Goal: Task Accomplishment & Management: Complete application form

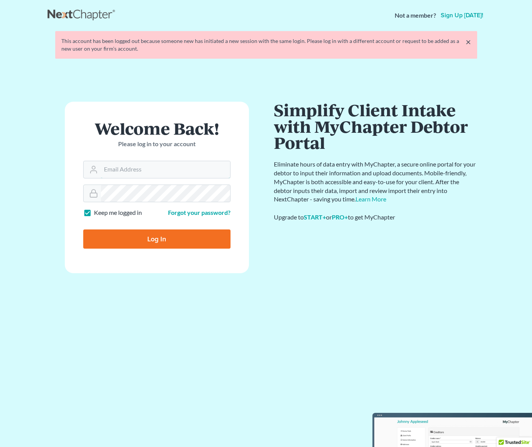
type input "[PERSON_NAME][EMAIL_ADDRESS][DOMAIN_NAME]"
click at [162, 234] on input "Log In" at bounding box center [156, 238] width 147 height 19
type input "Thinking..."
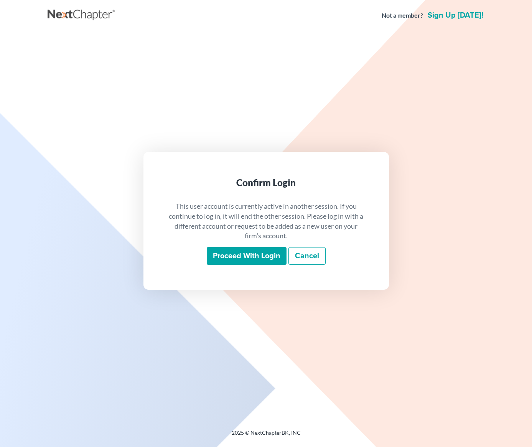
click at [234, 254] on input "Proceed with login" at bounding box center [247, 256] width 80 height 18
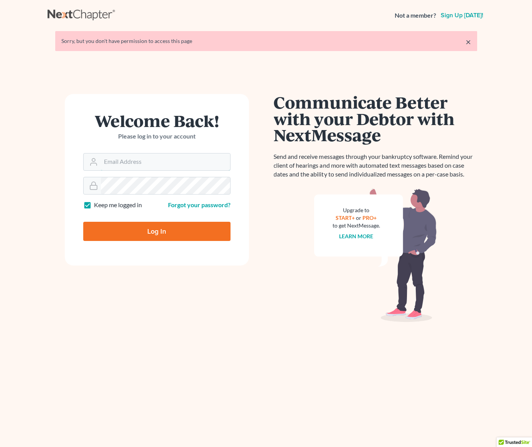
type input "[PERSON_NAME][EMAIL_ADDRESS][DOMAIN_NAME]"
click at [150, 232] on input "Log In" at bounding box center [156, 231] width 147 height 19
type input "Thinking..."
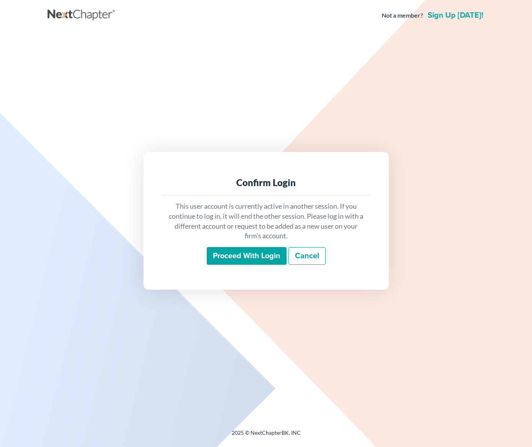
click at [221, 252] on input "Proceed with login" at bounding box center [247, 256] width 80 height 18
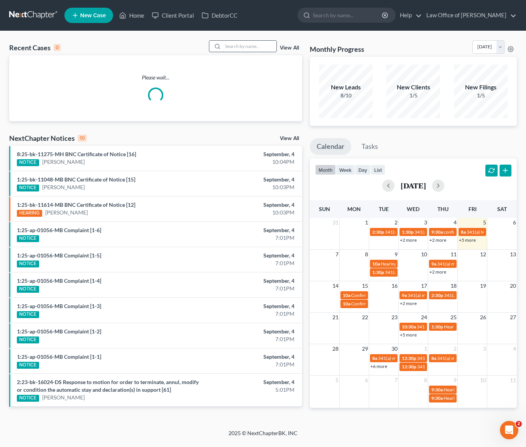
click at [254, 46] on input "search" at bounding box center [250, 46] width 54 height 11
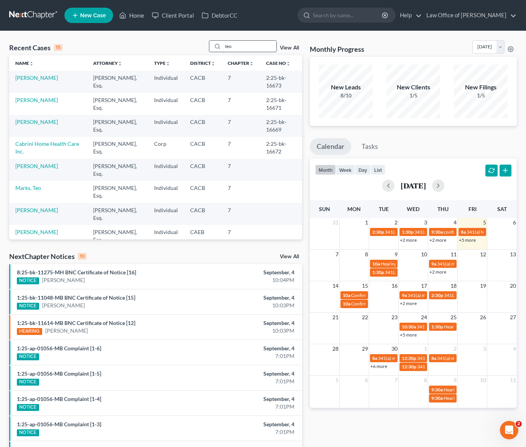
type input "teo"
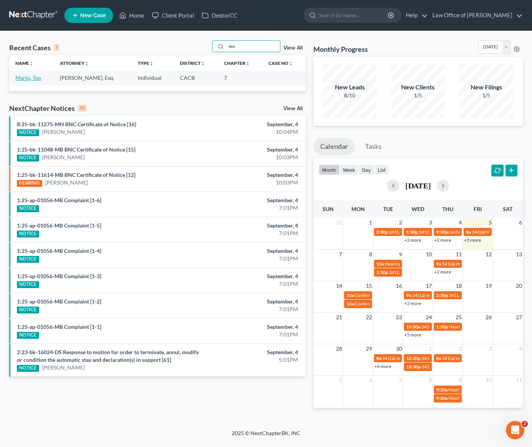
click at [23, 77] on link "Marks, Teo" at bounding box center [28, 77] width 26 height 7
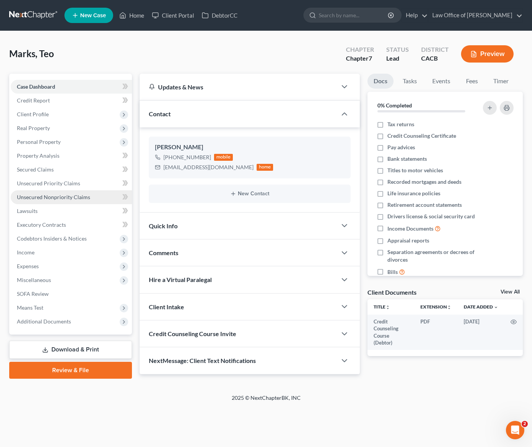
click at [79, 194] on span "Unsecured Nonpriority Claims" at bounding box center [53, 197] width 73 height 7
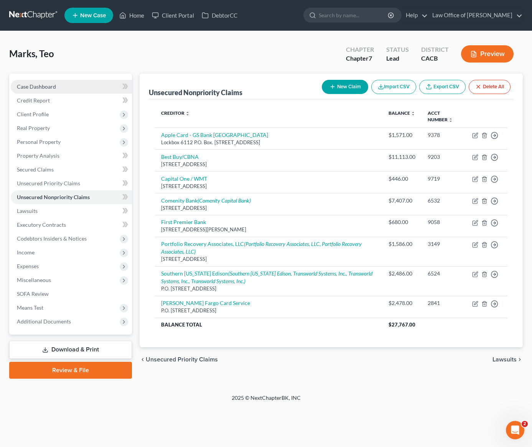
click at [35, 86] on span "Case Dashboard" at bounding box center [36, 86] width 39 height 7
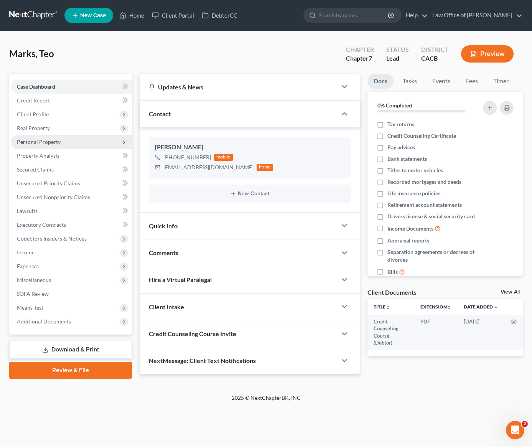
click at [41, 142] on span "Personal Property" at bounding box center [39, 141] width 44 height 7
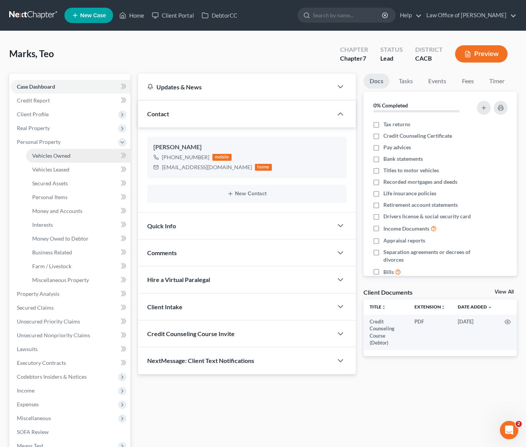
click at [58, 154] on span "Vehicles Owned" at bounding box center [51, 155] width 38 height 7
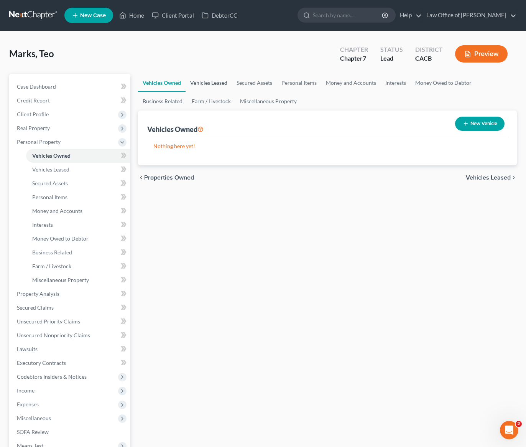
click at [213, 84] on link "Vehicles Leased" at bounding box center [209, 83] width 46 height 18
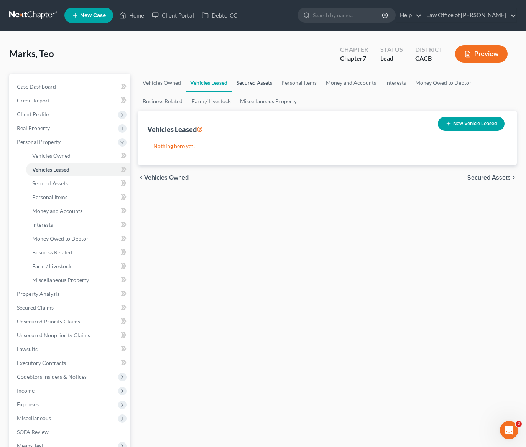
click at [241, 82] on link "Secured Assets" at bounding box center [254, 83] width 45 height 18
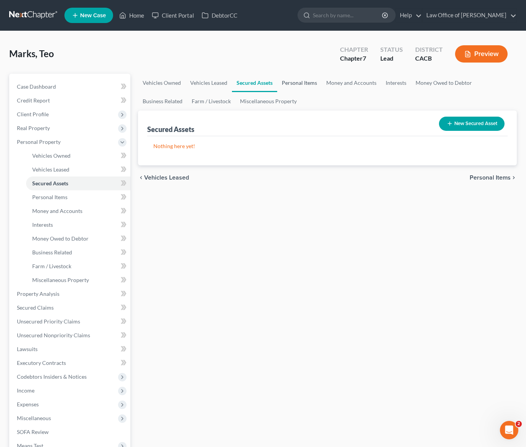
click at [295, 83] on link "Personal Items" at bounding box center [299, 83] width 44 height 18
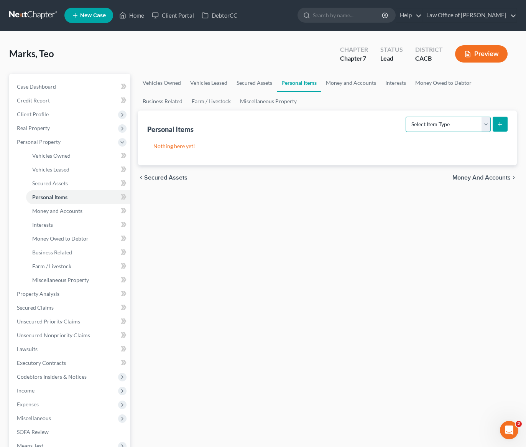
click at [427, 126] on select "Select Item Type Clothing Collectibles Of Value Electronics Firearms Household …" at bounding box center [448, 124] width 85 height 15
select select "clothing"
click at [407, 117] on select "Select Item Type Clothing Collectibles Of Value Electronics Firearms Household …" at bounding box center [448, 124] width 85 height 15
click at [499, 125] on icon "submit" at bounding box center [500, 124] width 6 height 6
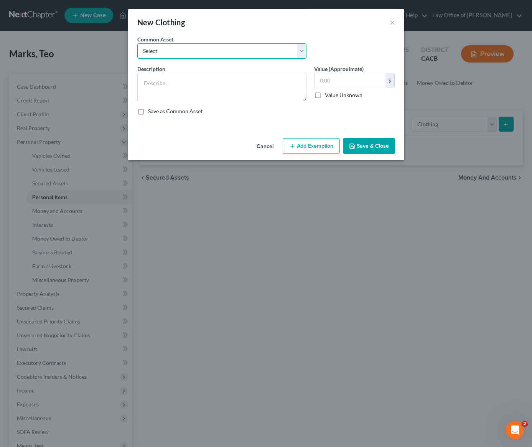
click at [271, 45] on select "Select Wardrobe and clothing" at bounding box center [221, 50] width 169 height 15
select select "0"
click at [137, 43] on select "Select Wardrobe and clothing" at bounding box center [221, 50] width 169 height 15
type textarea "Wardrobe and clothing"
type input "2,000.00"
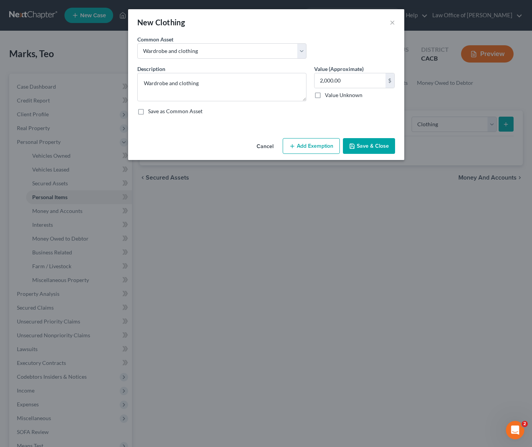
click at [371, 150] on button "Save & Close" at bounding box center [369, 146] width 52 height 16
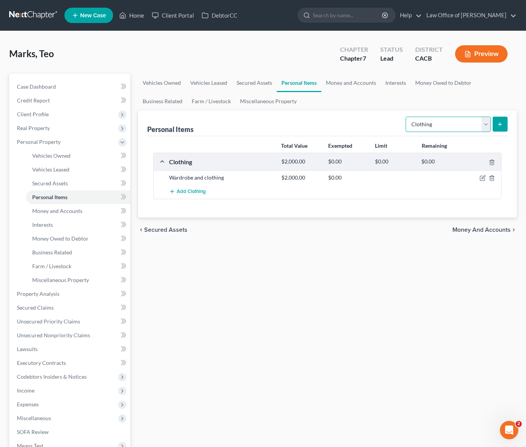
click at [436, 128] on select "Select Item Type Clothing Collectibles Of Value Electronics Firearms Household …" at bounding box center [448, 124] width 85 height 15
select select "electronics"
click at [407, 117] on select "Select Item Type Clothing Collectibles Of Value Electronics Firearms Household …" at bounding box center [448, 124] width 85 height 15
click at [501, 121] on icon "submit" at bounding box center [500, 124] width 6 height 6
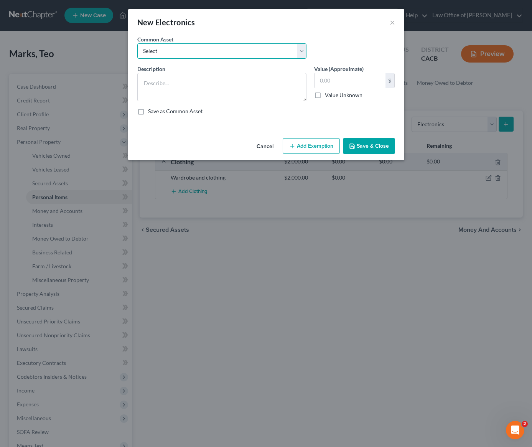
click at [295, 54] on select "Select General electronics, equipment and recreational personal property." at bounding box center [221, 50] width 169 height 15
select select "0"
click at [137, 43] on select "Select General electronics, equipment and recreational personal property." at bounding box center [221, 50] width 169 height 15
type textarea "General electronics, equipment and recreational personal property."
type input "2,000.00"
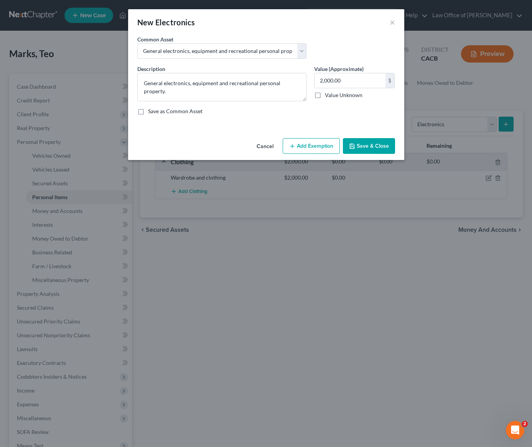
click at [372, 145] on button "Save & Close" at bounding box center [369, 146] width 52 height 16
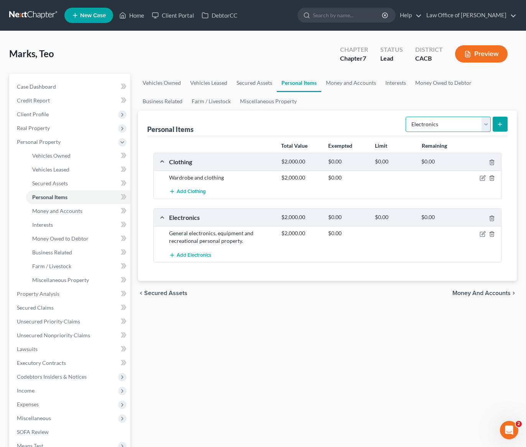
click at [450, 124] on select "Select Item Type Clothing Collectibles Of Value Electronics Firearms Household …" at bounding box center [448, 124] width 85 height 15
select select "household_goods"
click at [407, 117] on select "Select Item Type Clothing Collectibles Of Value Electronics Firearms Household …" at bounding box center [448, 124] width 85 height 15
click at [501, 124] on line "submit" at bounding box center [500, 124] width 3 height 0
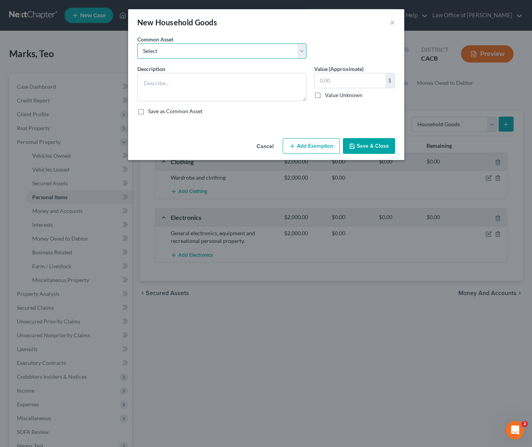
click at [267, 56] on select "Select Household Goods, Furnishings and Appliances." at bounding box center [221, 50] width 169 height 15
select select "0"
click at [137, 43] on select "Select Household Goods, Furnishings and Appliances." at bounding box center [221, 50] width 169 height 15
type textarea "Household Goods, Furnishings and Appliances."
type input "3,000.00"
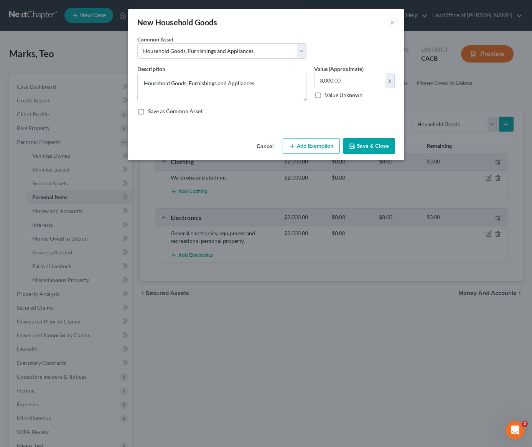
click at [370, 147] on button "Save & Close" at bounding box center [369, 146] width 52 height 16
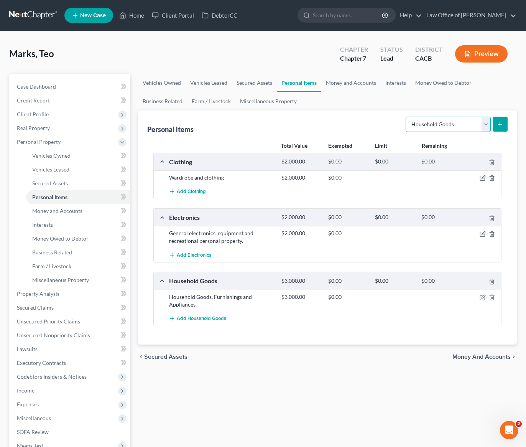
click at [457, 125] on select "Select Item Type Clothing Collectibles Of Value Electronics Firearms Household …" at bounding box center [448, 124] width 85 height 15
select select "jewelry"
click at [407, 117] on select "Select Item Type Clothing Collectibles Of Value Electronics Firearms Household …" at bounding box center [448, 124] width 85 height 15
click at [498, 124] on icon "submit" at bounding box center [500, 124] width 6 height 6
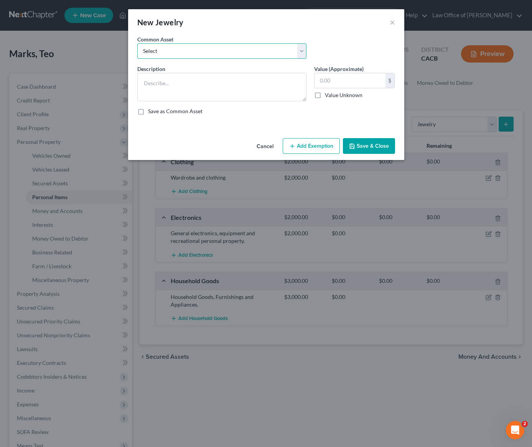
click at [276, 54] on select "Select Jewelry and personal valuable items (i.e. costume jewelry), includes non…" at bounding box center [221, 50] width 169 height 15
select select "0"
click at [137, 43] on select "Select Jewelry and personal valuable items (i.e. costume jewelry), includes non…" at bounding box center [221, 50] width 169 height 15
type textarea "Jewelry and personal valuable items (i.e. costume jewelry), includes non-debtor…"
type input "1,500.00"
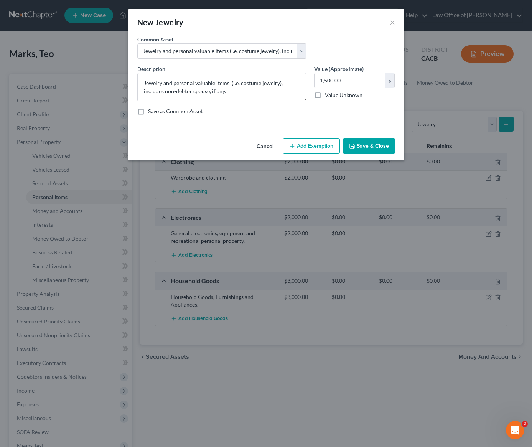
click at [387, 145] on button "Save & Close" at bounding box center [369, 146] width 52 height 16
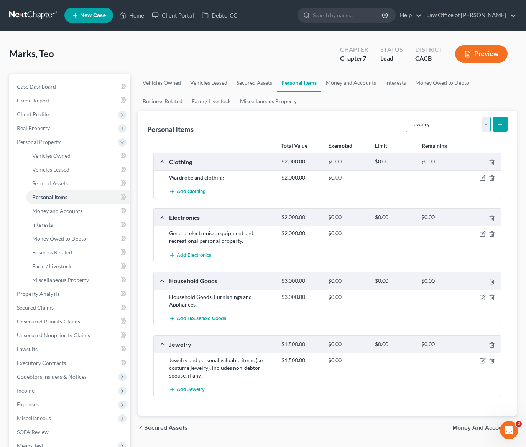
click at [434, 127] on select "Select Item Type Clothing Collectibles Of Value Electronics Firearms Household …" at bounding box center [448, 124] width 85 height 15
click at [354, 83] on link "Money and Accounts" at bounding box center [350, 83] width 59 height 18
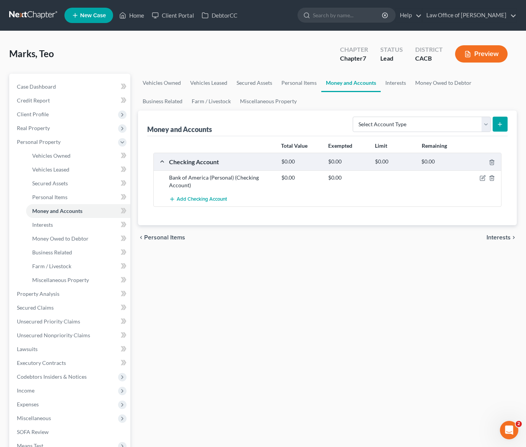
click at [39, 16] on link at bounding box center [33, 15] width 49 height 14
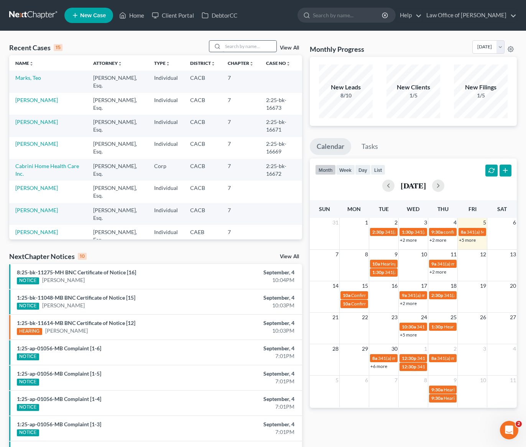
click at [241, 46] on input "search" at bounding box center [250, 46] width 54 height 11
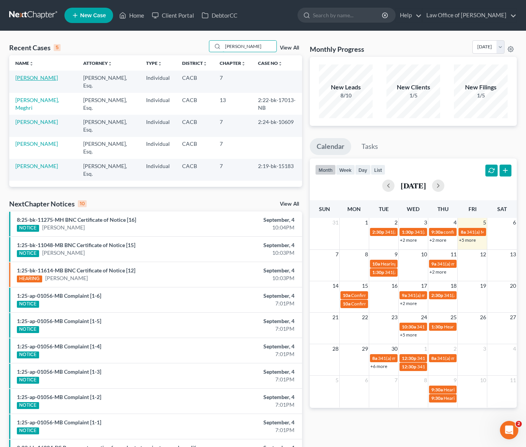
type input "[PERSON_NAME]"
click at [24, 81] on link "[PERSON_NAME]" at bounding box center [36, 77] width 43 height 7
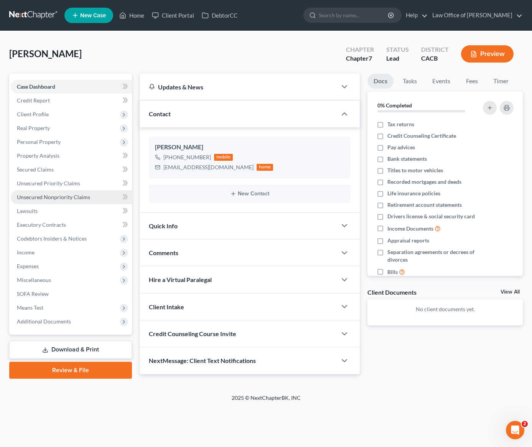
click at [59, 196] on span "Unsecured Nonpriority Claims" at bounding box center [53, 197] width 73 height 7
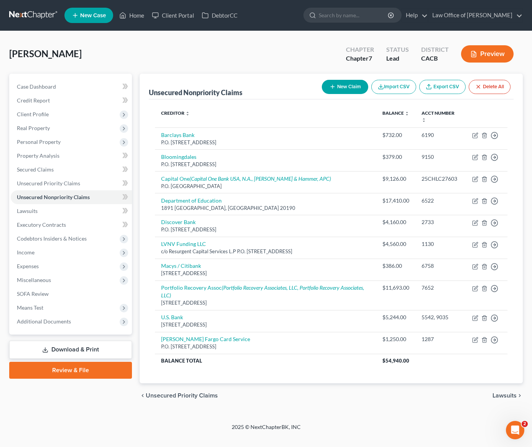
click at [153, 59] on div "Kyureghyan, Khachik Upgraded Chapter Chapter 7 Status Lead District CACB Preview" at bounding box center [266, 56] width 514 height 33
click at [34, 170] on span "Secured Claims" at bounding box center [35, 169] width 37 height 7
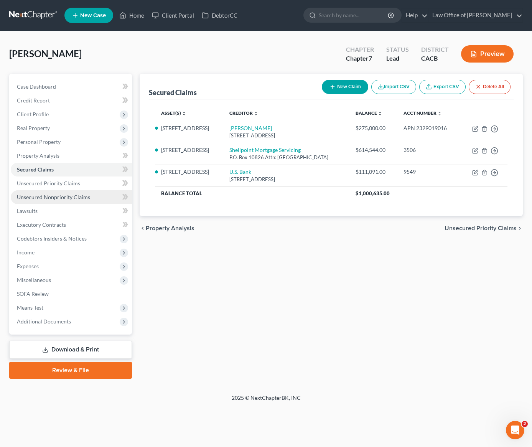
click at [67, 196] on span "Unsecured Nonpriority Claims" at bounding box center [53, 197] width 73 height 7
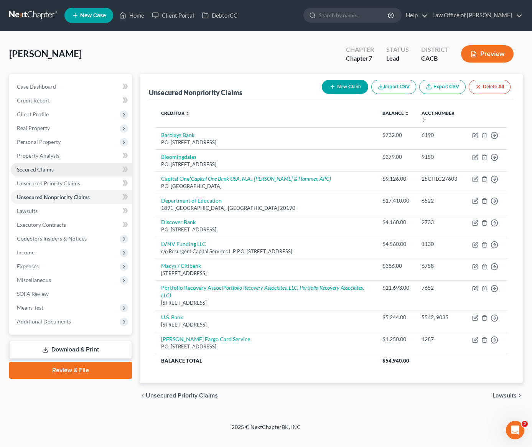
click at [47, 171] on span "Secured Claims" at bounding box center [35, 169] width 37 height 7
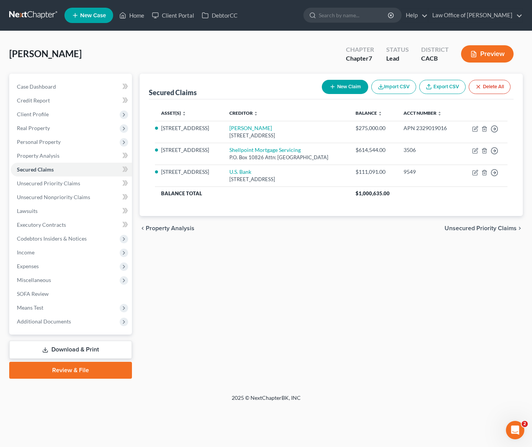
click at [320, 299] on div "Secured Claims New Claim Import CSV Export CSV Delete All Asset(s) expand_more …" at bounding box center [331, 226] width 391 height 305
click at [244, 255] on div "Secured Claims New Claim Import CSV Export CSV Delete All Asset(s) expand_more …" at bounding box center [331, 226] width 391 height 305
click at [46, 185] on span "Unsecured Priority Claims" at bounding box center [48, 183] width 63 height 7
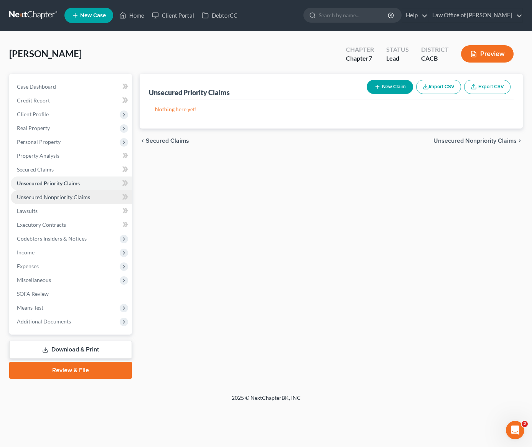
click at [58, 200] on span "Unsecured Nonpriority Claims" at bounding box center [53, 197] width 73 height 7
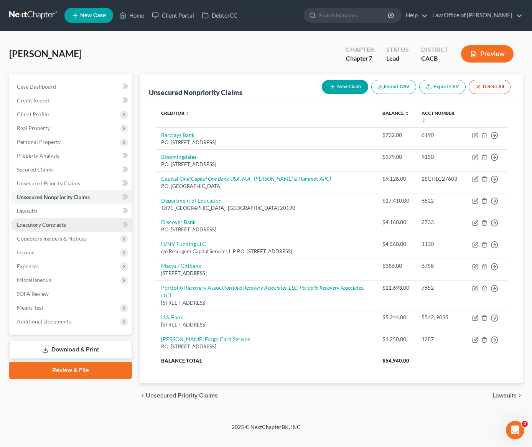
click at [59, 226] on span "Executory Contracts" at bounding box center [41, 224] width 49 height 7
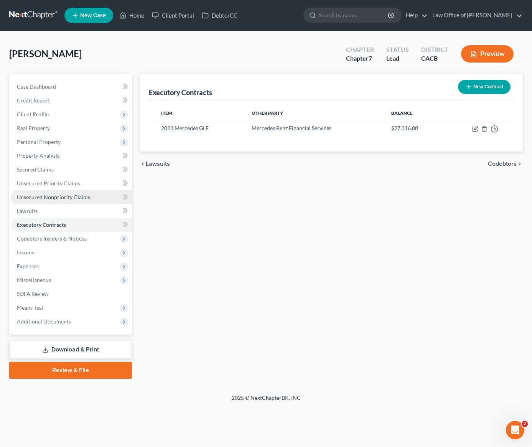
click at [69, 199] on span "Unsecured Nonpriority Claims" at bounding box center [53, 197] width 73 height 7
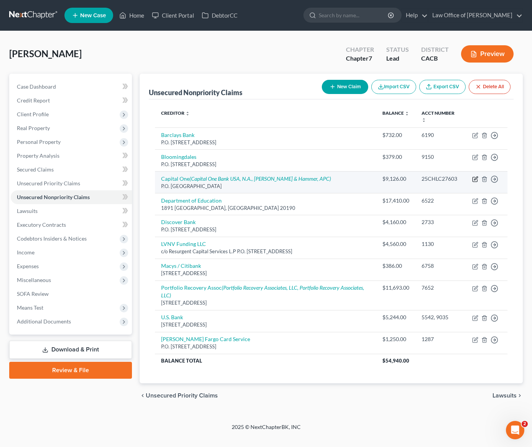
click at [476, 179] on icon "button" at bounding box center [475, 179] width 6 height 6
select select "45"
select select "2"
select select "0"
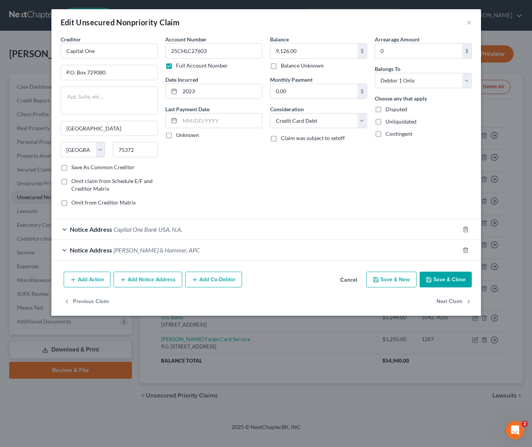
click at [312, 231] on div "Notice Address Capital One Bank USA, N.A." at bounding box center [255, 229] width 408 height 20
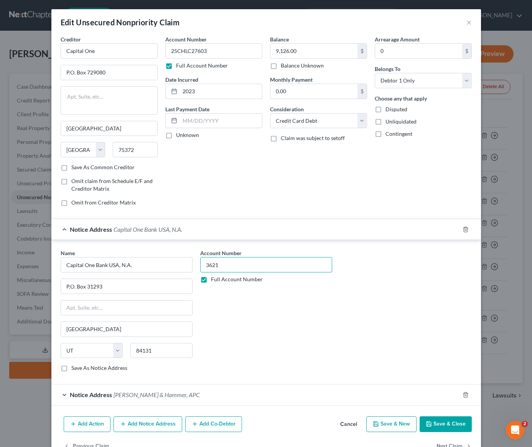
click at [227, 264] on input "3621" at bounding box center [266, 264] width 132 height 15
type input "3621, 9267, 4791"
click at [391, 323] on div "Name * Capital One Bank USA, N.A. P.O. Box 31293 Salt Lake City State AL AK AR …" at bounding box center [266, 313] width 419 height 129
click at [453, 425] on button "Save & Close" at bounding box center [446, 424] width 52 height 16
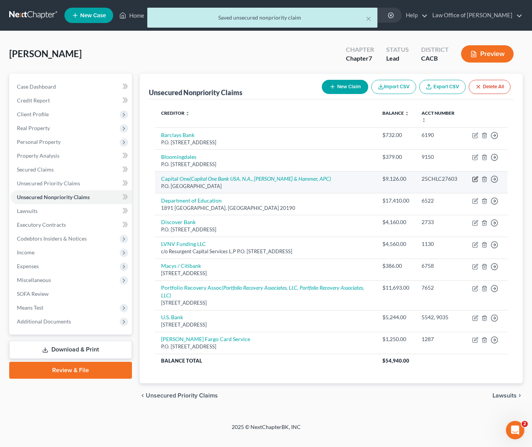
click at [475, 180] on icon "button" at bounding box center [475, 179] width 6 height 6
select select "45"
select select "2"
select select "0"
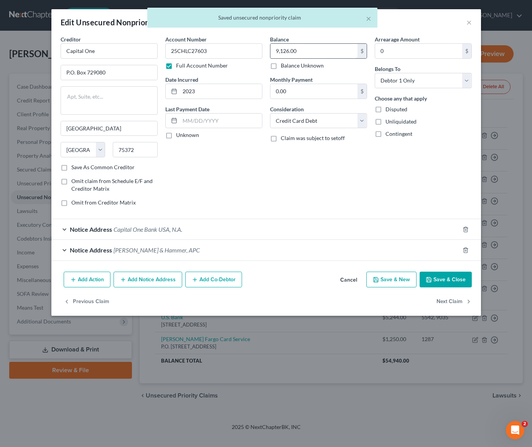
click at [310, 54] on input "9,126.00" at bounding box center [313, 51] width 87 height 15
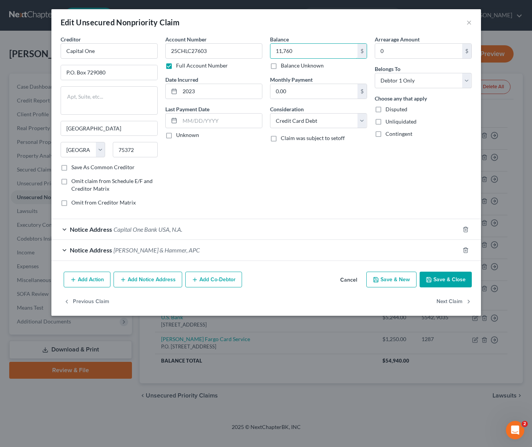
type input "11,760"
click at [442, 281] on button "Save & Close" at bounding box center [446, 280] width 52 height 16
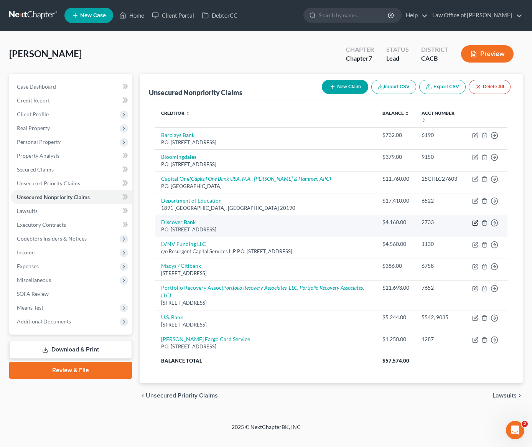
click at [475, 224] on icon "button" at bounding box center [475, 221] width 3 height 3
select select "46"
select select "2"
select select "0"
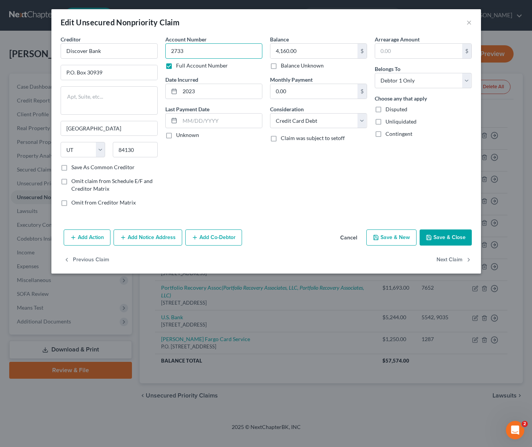
click at [217, 52] on input "2733" at bounding box center [213, 50] width 97 height 15
type input "2733, 3300"
click at [448, 242] on button "Save & Close" at bounding box center [446, 237] width 52 height 16
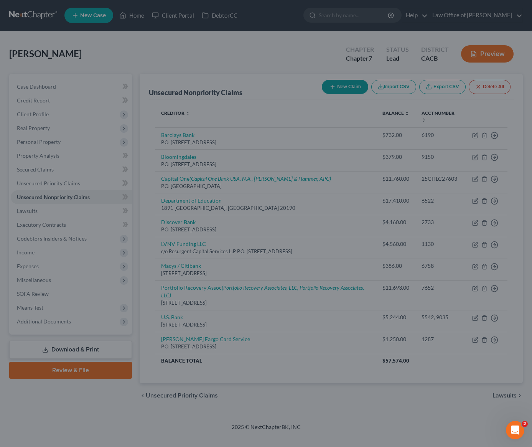
type input "0"
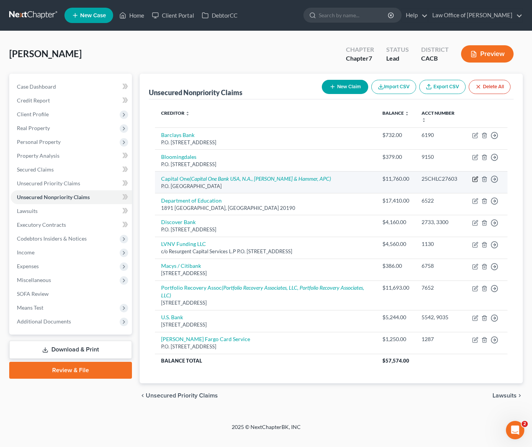
click at [475, 178] on icon "button" at bounding box center [475, 177] width 3 height 3
select select "45"
select select "2"
select select "0"
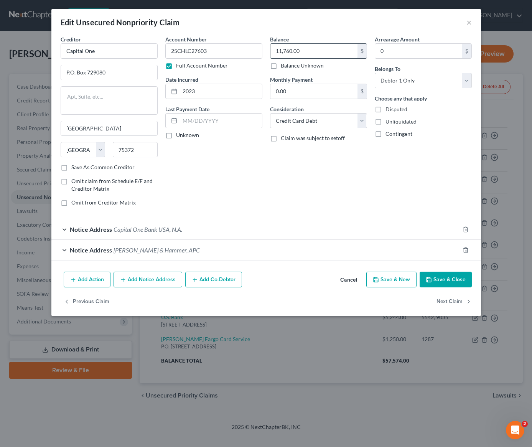
click at [311, 51] on input "11,760.00" at bounding box center [313, 51] width 87 height 15
type input "13,571"
click at [445, 283] on button "Save & Close" at bounding box center [446, 280] width 52 height 16
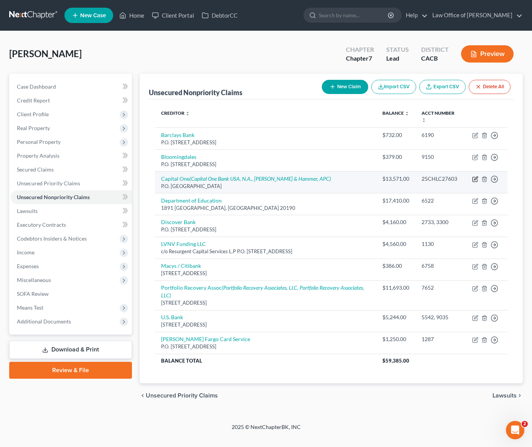
click at [475, 181] on icon "button" at bounding box center [475, 179] width 6 height 6
select select "45"
select select "2"
select select "0"
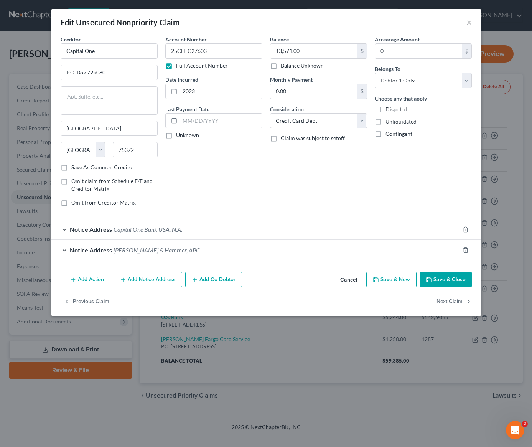
click at [230, 218] on form "Creditor * Capital One P.O. Box 729080 Dallas State AL AK AR AZ CA CO CT DE DC …" at bounding box center [266, 148] width 411 height 226
click at [236, 227] on div "Notice Address Capital One Bank USA, N.A." at bounding box center [255, 229] width 408 height 20
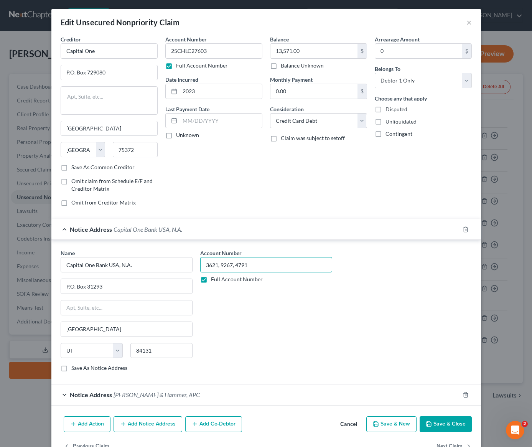
click at [251, 264] on input "3621, 9267, 4791" at bounding box center [266, 264] width 132 height 15
type input "3621, 9267, 4791, 9033"
click at [438, 427] on button "Save & Close" at bounding box center [446, 424] width 52 height 16
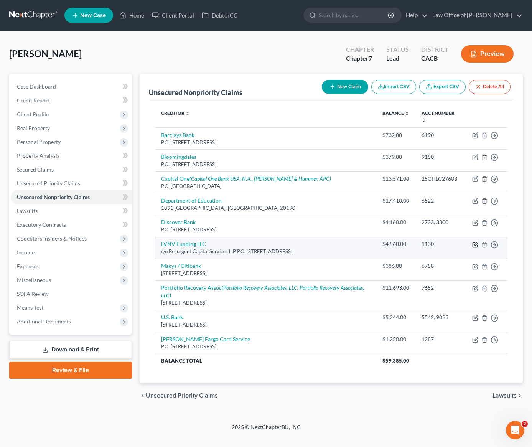
click at [476, 245] on icon "button" at bounding box center [475, 245] width 6 height 6
select select "42"
select select "1"
select select "0"
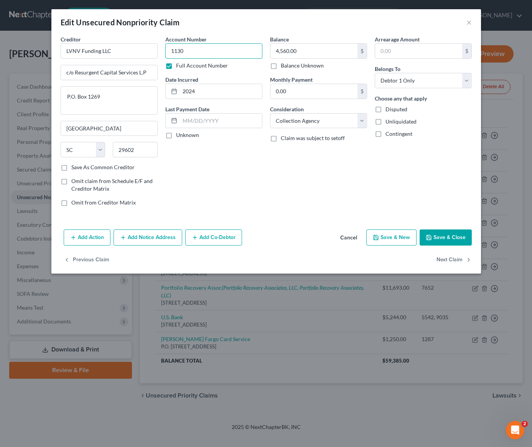
click at [189, 53] on input "1130" at bounding box center [213, 50] width 97 height 15
type input "1130, 0273"
click at [450, 240] on button "Save & Close" at bounding box center [446, 237] width 52 height 16
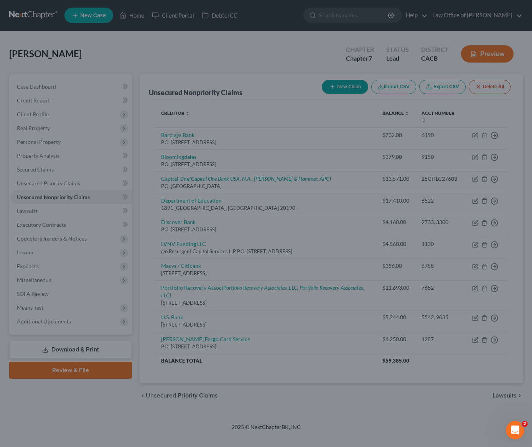
type input "0"
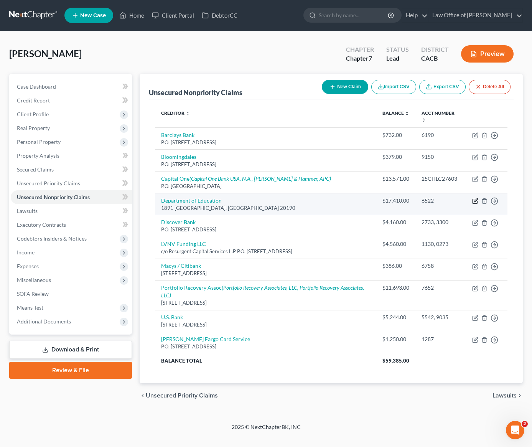
click at [476, 201] on icon "button" at bounding box center [475, 201] width 6 height 6
select select "48"
select select "17"
select select "0"
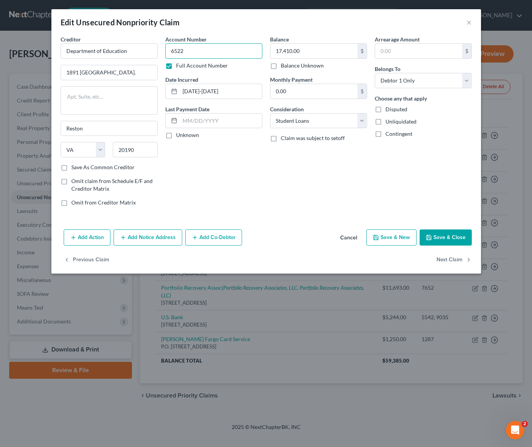
click at [216, 53] on input "6522" at bounding box center [213, 50] width 97 height 15
type input "6522, 5691"
click at [140, 240] on button "Add Notice Address" at bounding box center [148, 237] width 69 height 16
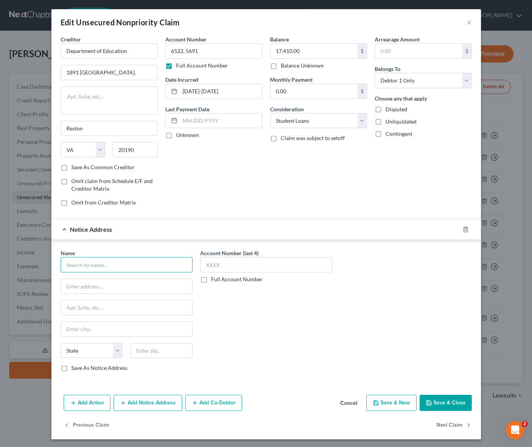
click at [94, 267] on input "text" at bounding box center [127, 264] width 132 height 15
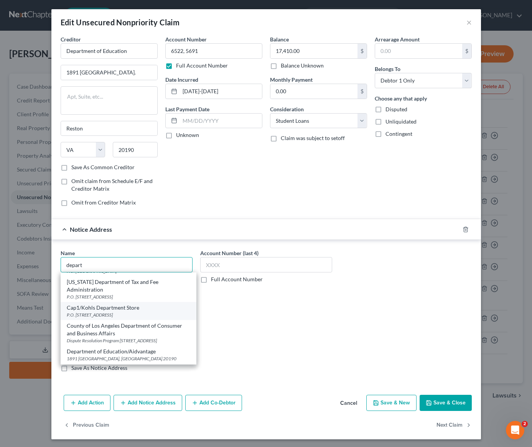
scroll to position [170, 0]
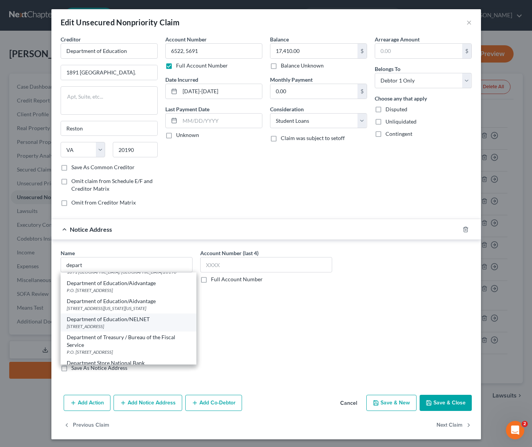
click at [113, 330] on div "121 South 13th St., Lincoln, NE 68508" at bounding box center [129, 326] width 124 height 7
type input "Department of Education/NELNET"
type input "121 South 13th St."
type input "Lincoln"
select select "30"
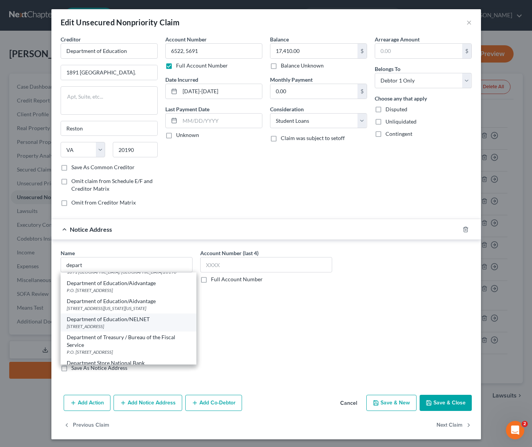
type input "68508"
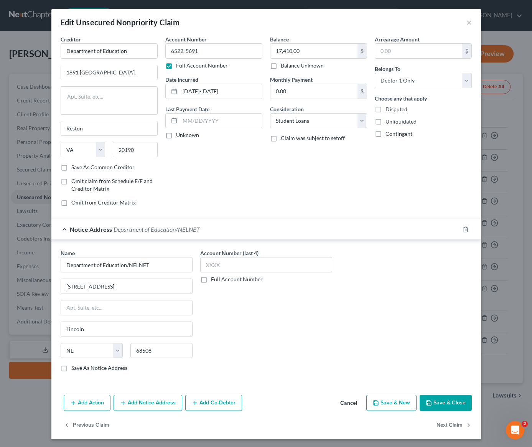
scroll to position [0, 0]
click at [147, 268] on input "Department of Education/NELNET" at bounding box center [127, 264] width 132 height 15
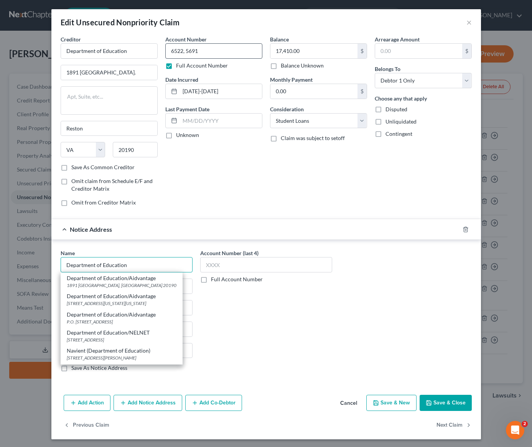
type input "Department of Education"
click at [215, 51] on input "6522, 5691" at bounding box center [213, 50] width 97 height 15
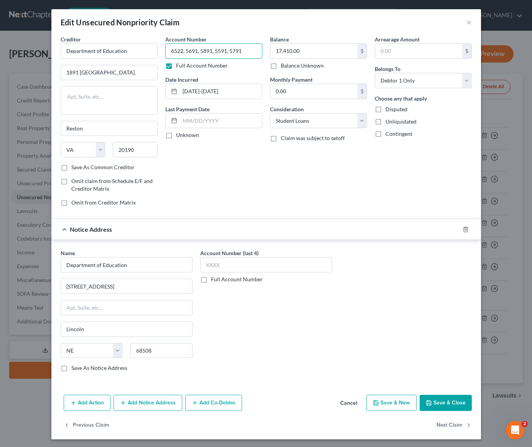
type input "6522, 5691, 5891, 5591, 5791"
click at [211, 280] on label "Full Account Number" at bounding box center [237, 279] width 52 height 8
click at [214, 280] on input "Full Account Number" at bounding box center [216, 277] width 5 height 5
click at [216, 265] on input "text" at bounding box center [266, 264] width 132 height 15
paste input "6522, 5691, 5891, 5591, 5791"
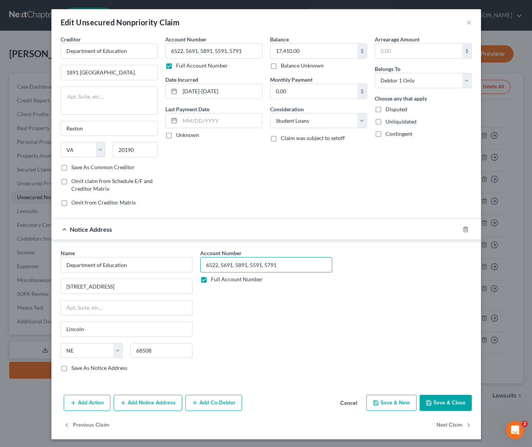
type input "6522, 5691, 5891, 5591, 5791"
click at [447, 406] on button "Save & Close" at bounding box center [446, 403] width 52 height 16
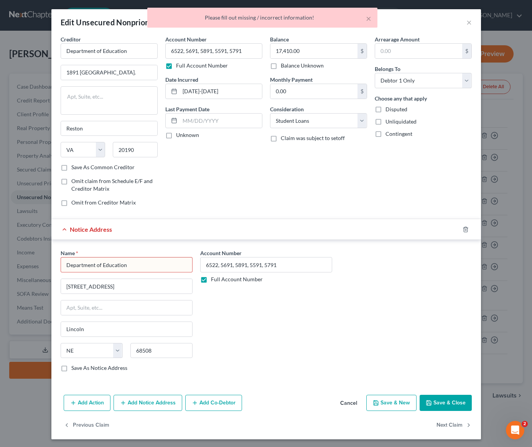
click at [138, 265] on input "Department of Education" at bounding box center [127, 264] width 132 height 15
type input "Department of Education"
click at [305, 270] on input "6522, 5691, 5891, 5591, 5791" at bounding box center [266, 264] width 132 height 15
click at [324, 320] on div "Account Number 6522, 5691, 5891, 5591, 5791 Full Account Number" at bounding box center [266, 313] width 140 height 129
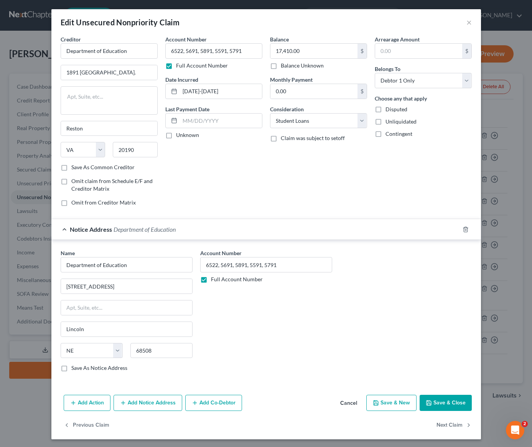
click at [448, 404] on button "Save & Close" at bounding box center [446, 403] width 52 height 16
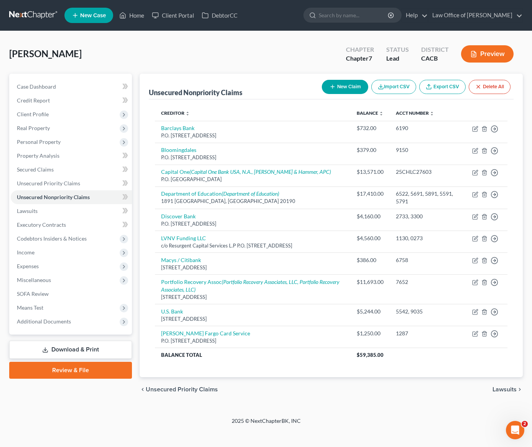
click at [233, 60] on div "Kyureghyan, Khachik Upgraded Chapter Chapter 7 Status Lead District CACB Preview" at bounding box center [266, 56] width 514 height 33
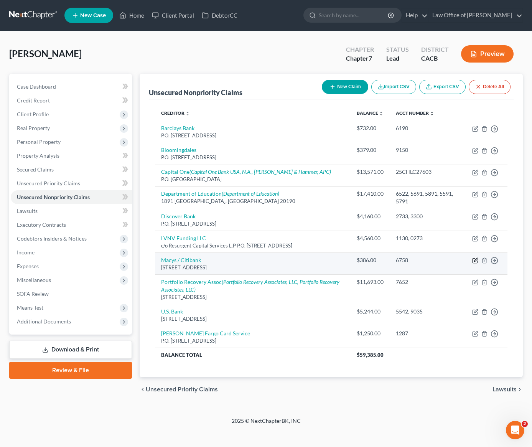
click at [476, 262] on icon "button" at bounding box center [475, 260] width 6 height 6
select select "43"
select select "2"
select select "0"
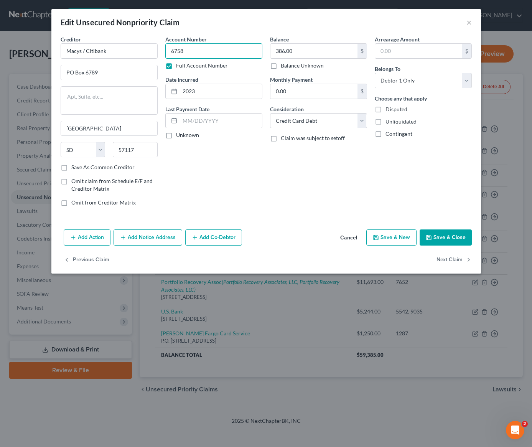
click at [217, 53] on input "6758" at bounding box center [213, 50] width 97 height 15
type input "6758, 9361"
click at [209, 92] on input "2023" at bounding box center [221, 91] width 82 height 15
type input "2"
type input "3/9/2009"
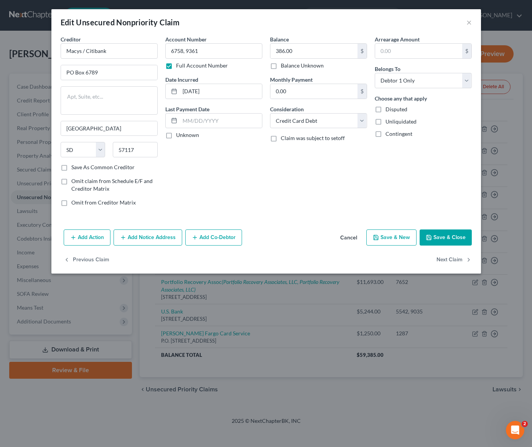
click at [228, 170] on div "Account Number 6758, 9361 Full Account Number Date Incurred 3/9/2009 Last Payme…" at bounding box center [214, 123] width 105 height 177
click at [313, 54] on input "386.00" at bounding box center [313, 51] width 87 height 15
type input "2,079"
drag, startPoint x: 112, startPoint y: 51, endPoint x: 56, endPoint y: 49, distance: 55.7
click at [57, 49] on div "Creditor * Macys / Citibank PO Box 6789 Sioux Falls State AL AK AR AZ CA CO CT …" at bounding box center [109, 123] width 105 height 177
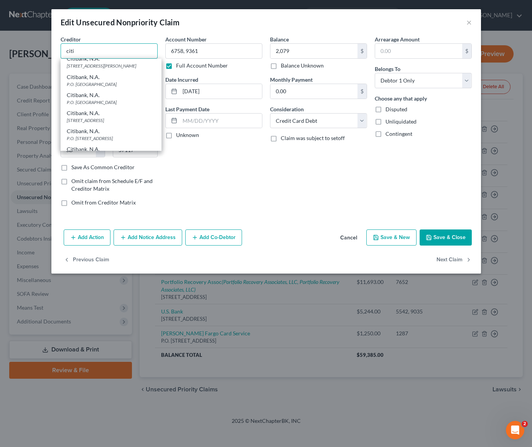
scroll to position [189, 0]
click at [114, 123] on div "5800 South Corporate Place, Sioux Falls, SD 57108" at bounding box center [111, 119] width 89 height 7
type input "Citibank, N.A."
type input "5800 South Corporate Place"
type input "57108"
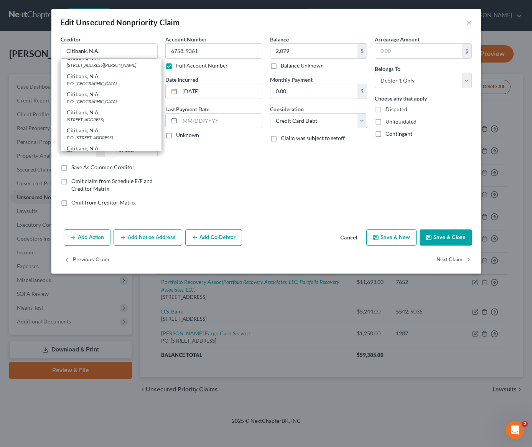
scroll to position [0, 0]
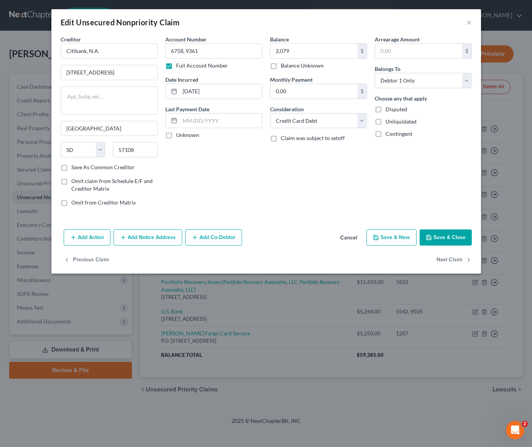
click at [147, 241] on button "Add Notice Address" at bounding box center [148, 237] width 69 height 16
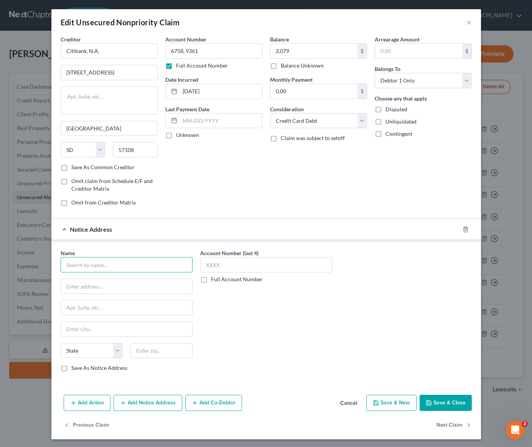
click at [121, 265] on input "text" at bounding box center [127, 264] width 132 height 15
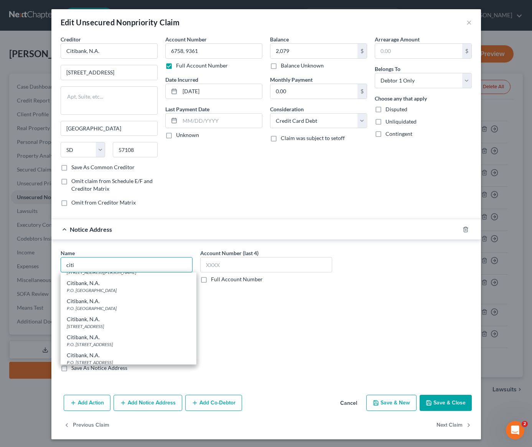
scroll to position [186, 0]
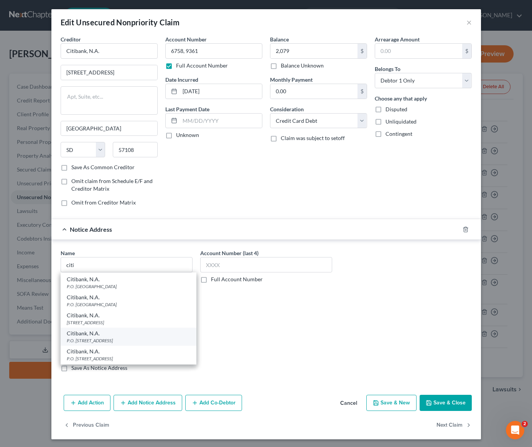
click at [103, 344] on div "P.O. Box 6497, Sioux Falls, SD 57117" at bounding box center [129, 340] width 124 height 7
type input "Citibank, N.A."
type input "P.O. Box 6497"
type input "Sioux Falls"
select select "43"
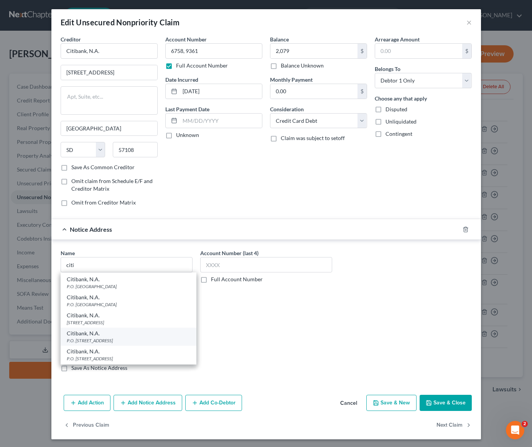
type input "57117"
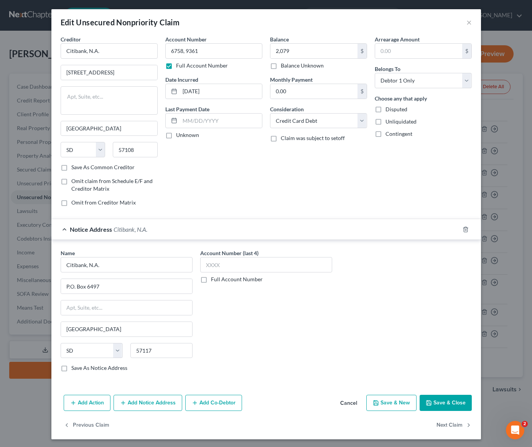
click at [211, 281] on label "Full Account Number" at bounding box center [237, 279] width 52 height 8
click at [214, 280] on input "Full Account Number" at bounding box center [216, 277] width 5 height 5
drag, startPoint x: 208, startPoint y: 49, endPoint x: 165, endPoint y: 53, distance: 42.8
click at [165, 52] on input "6758, 9361" at bounding box center [213, 50] width 97 height 15
click at [229, 264] on input "text" at bounding box center [266, 264] width 132 height 15
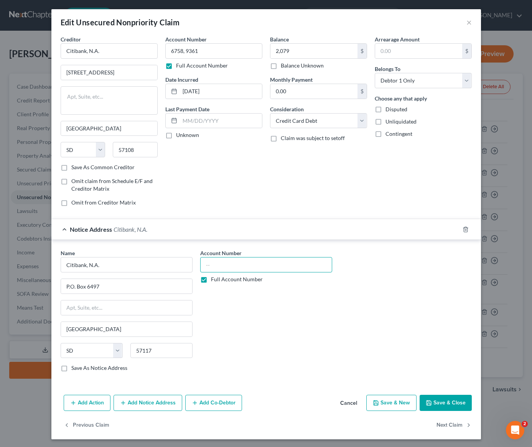
paste input "6758, 9361"
type input "6758, 9361"
click at [442, 405] on button "Save & Close" at bounding box center [446, 403] width 52 height 16
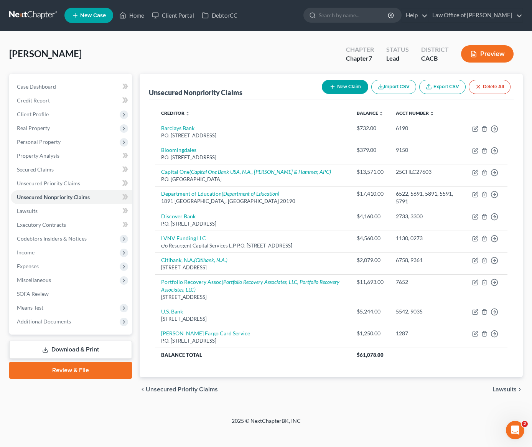
click at [340, 89] on button "New Claim" at bounding box center [345, 87] width 46 height 14
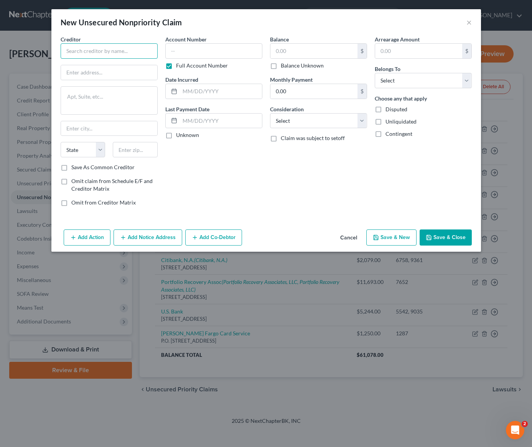
click at [119, 49] on input "text" at bounding box center [109, 50] width 97 height 15
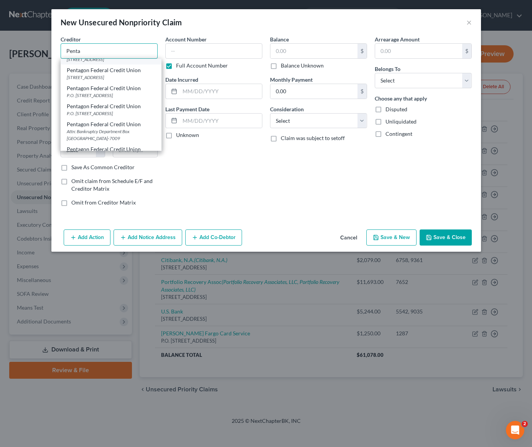
scroll to position [31, 0]
click at [113, 110] on div "Pentagon Federal Credit Union" at bounding box center [111, 106] width 89 height 8
type input "Pentagon Federal Credit Union"
type input "P.O. Box 1432"
type input "Alexandria"
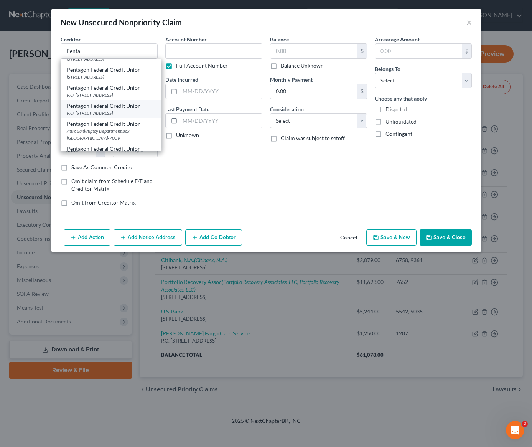
select select "48"
type input "22313"
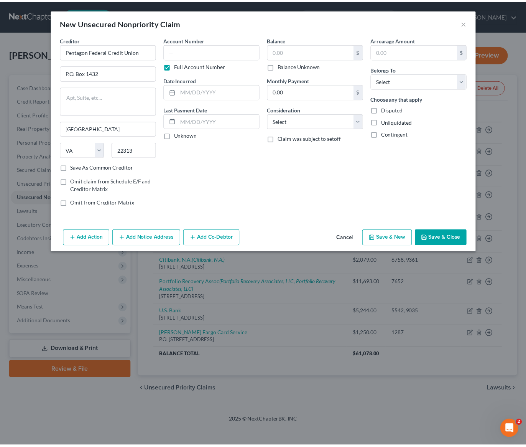
scroll to position [0, 0]
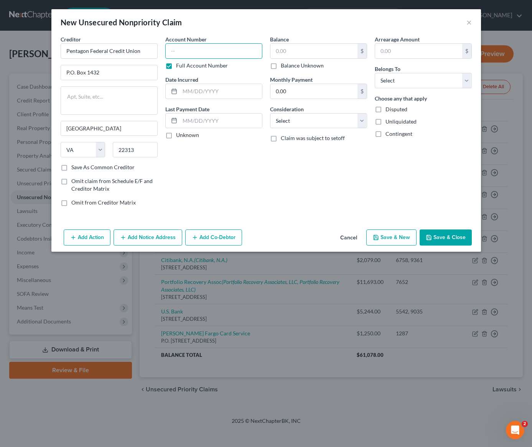
click at [215, 54] on input "text" at bounding box center [213, 50] width 97 height 15
type input "9512"
click at [206, 93] on input "text" at bounding box center [221, 91] width 82 height 15
type input "3/8/2017"
click at [297, 55] on input "text" at bounding box center [313, 51] width 87 height 15
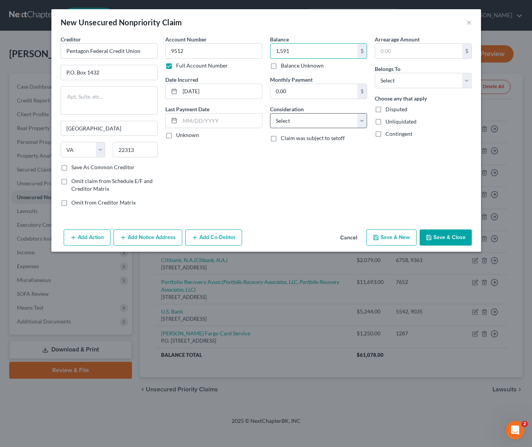
type input "1,591"
click at [316, 122] on select "Select Cable / Satellite Services Collection Agency Credit Card Debt Debt Couns…" at bounding box center [318, 120] width 97 height 15
select select "2"
click at [270, 113] on select "Select Cable / Satellite Services Collection Agency Credit Card Debt Debt Couns…" at bounding box center [318, 120] width 97 height 15
click at [415, 80] on select "Select Debtor 1 Only Debtor 2 Only Debtor 1 And Debtor 2 Only At Least One Of T…" at bounding box center [423, 80] width 97 height 15
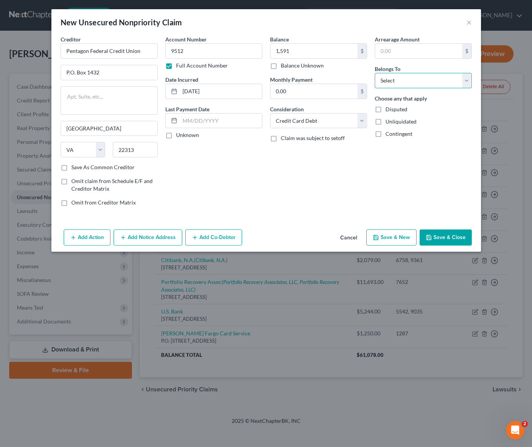
select select "0"
click at [375, 73] on select "Select Debtor 1 Only Debtor 2 Only Debtor 1 And Debtor 2 Only At Least One Of T…" at bounding box center [423, 80] width 97 height 15
click at [453, 239] on button "Save & Close" at bounding box center [446, 237] width 52 height 16
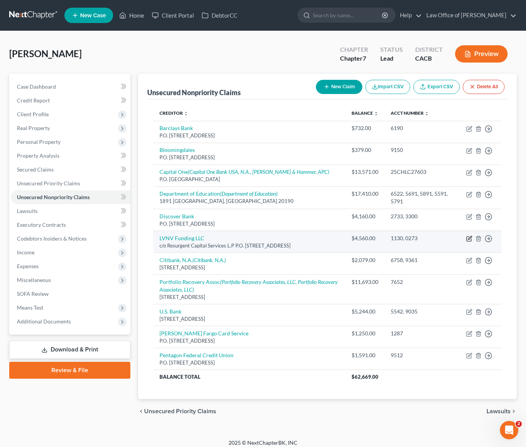
click at [471, 239] on icon "button" at bounding box center [469, 239] width 6 height 6
select select "42"
select select "1"
select select "0"
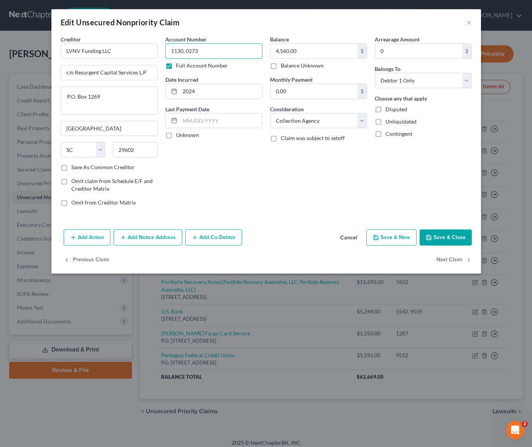
click at [220, 51] on input "1130, 0273" at bounding box center [213, 50] width 97 height 15
type input "1130, 0273, 5776"
click at [315, 49] on input "4,560.00" at bounding box center [313, 51] width 87 height 15
type input "5,944"
click at [460, 241] on button "Save & Close" at bounding box center [446, 237] width 52 height 16
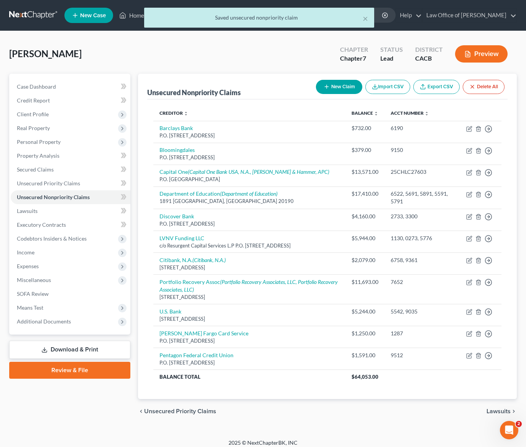
click at [341, 92] on button "New Claim" at bounding box center [339, 87] width 46 height 14
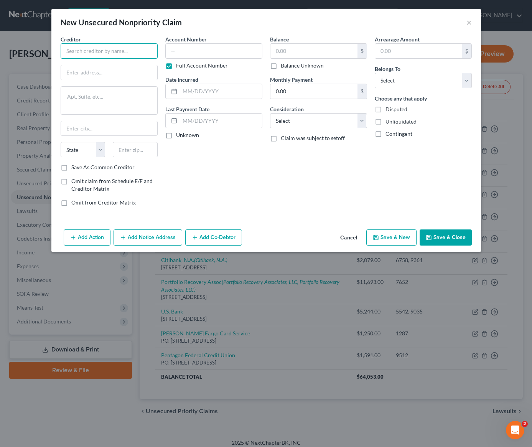
click at [135, 51] on input "text" at bounding box center [109, 50] width 97 height 15
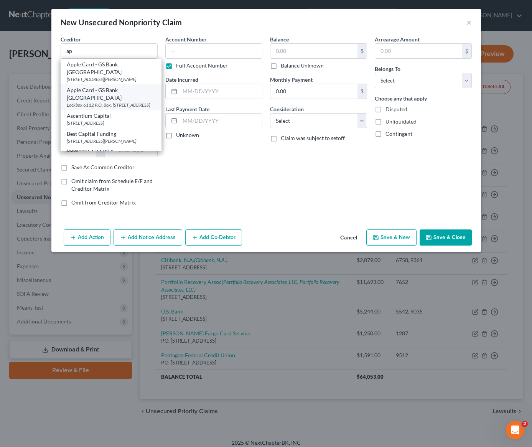
click at [99, 102] on div "Lockbox 6112 P.O. Box. 7247, Philadelphia, PA 19170" at bounding box center [111, 105] width 89 height 7
type input "Apple Card - GS Bank USA"
type input "Lockbox 6112 P.O. Box. 7247"
type input "Philadelphia"
select select "39"
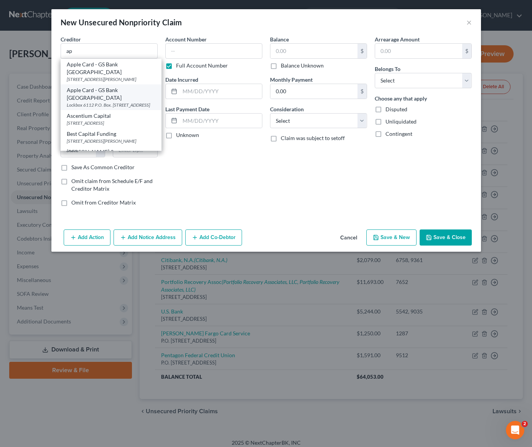
type input "19170"
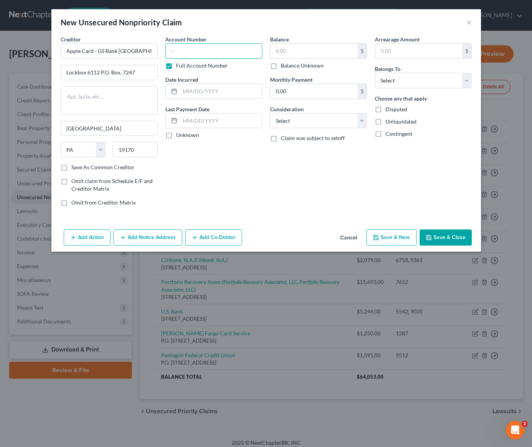
click at [205, 49] on input "text" at bounding box center [213, 50] width 97 height 15
type input "9190"
click at [326, 53] on input "text" at bounding box center [313, 51] width 87 height 15
type input "6,268"
click at [218, 90] on input "text" at bounding box center [221, 91] width 82 height 15
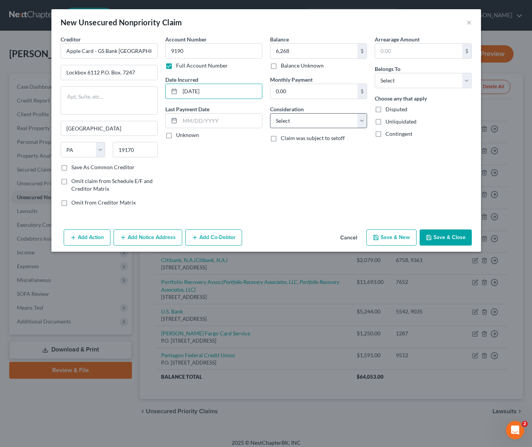
type input "5/16/2023"
click at [315, 119] on select "Select Cable / Satellite Services Collection Agency Credit Card Debt Debt Couns…" at bounding box center [318, 120] width 97 height 15
select select "2"
click at [270, 113] on select "Select Cable / Satellite Services Collection Agency Credit Card Debt Debt Couns…" at bounding box center [318, 120] width 97 height 15
click at [397, 81] on select "Select Debtor 1 Only Debtor 2 Only Debtor 1 And Debtor 2 Only At Least One Of T…" at bounding box center [423, 80] width 97 height 15
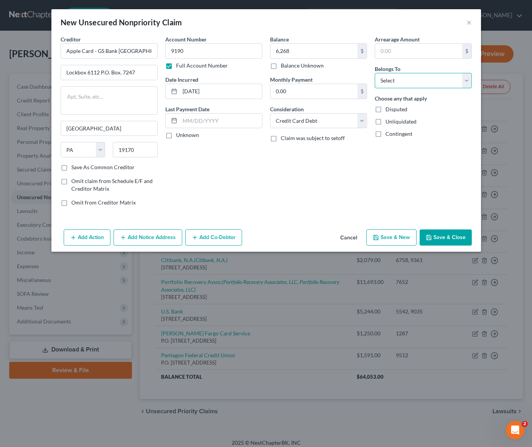
select select "0"
click at [375, 73] on select "Select Debtor 1 Only Debtor 2 Only Debtor 1 And Debtor 2 Only At Least One Of T…" at bounding box center [423, 80] width 97 height 15
click at [437, 234] on button "Save & Close" at bounding box center [446, 237] width 52 height 16
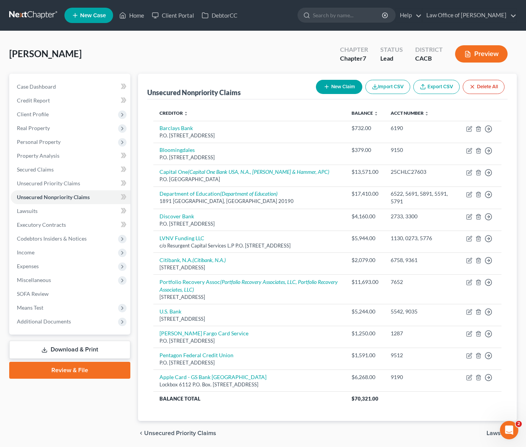
click at [336, 89] on button "New Claim" at bounding box center [339, 87] width 46 height 14
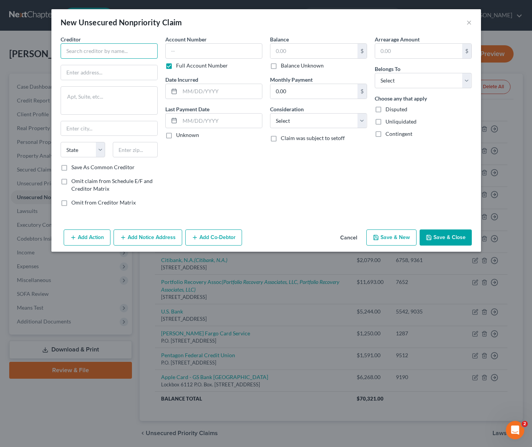
click at [114, 51] on input "text" at bounding box center [109, 50] width 97 height 15
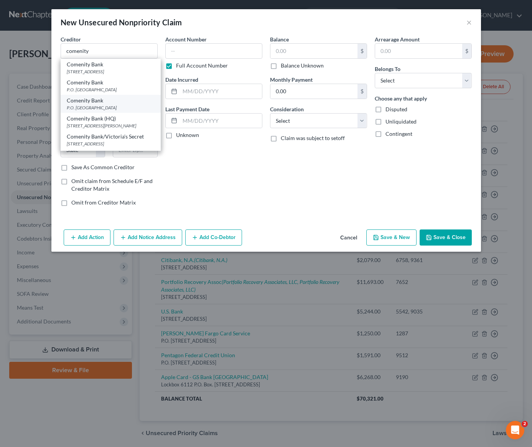
click at [112, 104] on div "Comenity Bank" at bounding box center [111, 101] width 88 height 8
type input "Comenity Bank"
type input "P.O. Box 182789"
type input "Columbus"
select select "36"
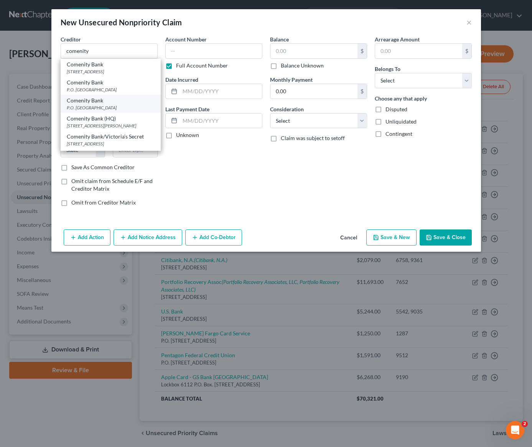
type input "43218"
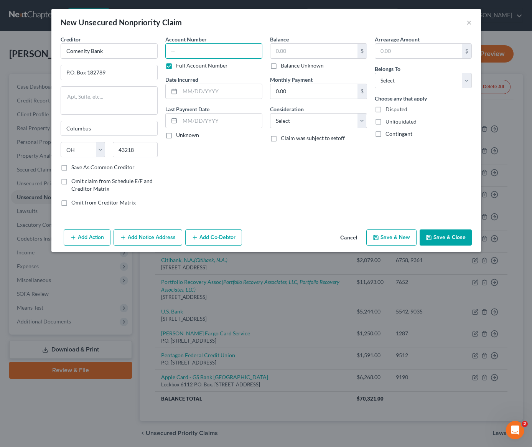
click at [208, 53] on input "text" at bounding box center [213, 50] width 97 height 15
type input "0292"
click at [300, 53] on input "text" at bounding box center [313, 51] width 87 height 15
type input "858"
click at [216, 89] on input "text" at bounding box center [221, 91] width 82 height 15
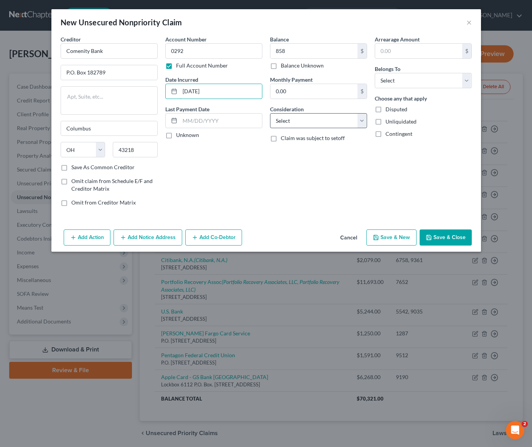
type input "10/24/2008"
click at [295, 124] on select "Select Cable / Satellite Services Collection Agency Credit Card Debt Debt Couns…" at bounding box center [318, 120] width 97 height 15
select select "2"
click at [270, 113] on select "Select Cable / Satellite Services Collection Agency Credit Card Debt Debt Couns…" at bounding box center [318, 120] width 97 height 15
click at [409, 82] on select "Select Debtor 1 Only Debtor 2 Only Debtor 1 And Debtor 2 Only At Least One Of T…" at bounding box center [423, 80] width 97 height 15
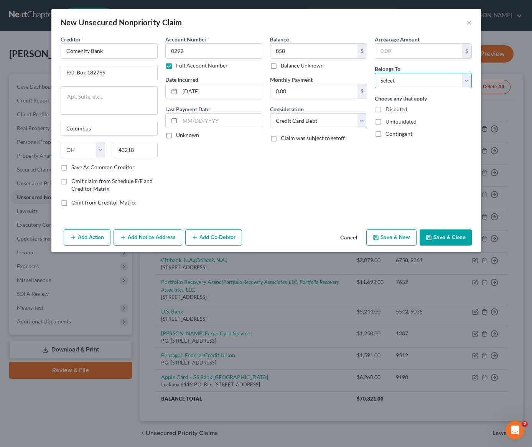
select select "0"
click at [375, 73] on select "Select Debtor 1 Only Debtor 2 Only Debtor 1 And Debtor 2 Only At Least One Of T…" at bounding box center [423, 80] width 97 height 15
click at [240, 184] on div "Account Number 0292 Full Account Number Date Incurred 10/24/2008 Last Payment D…" at bounding box center [214, 123] width 105 height 177
click at [448, 235] on button "Save & Close" at bounding box center [446, 237] width 52 height 16
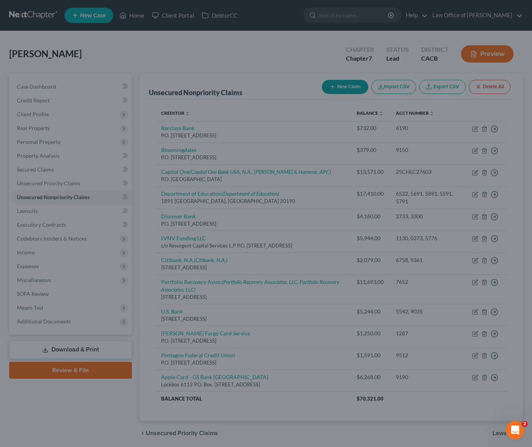
type input "858.00"
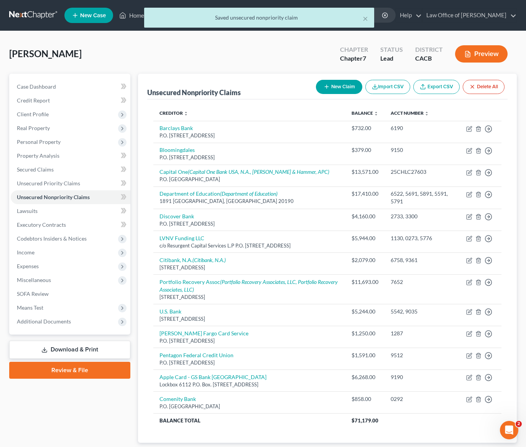
click at [174, 53] on div "Kyureghyan, Khachik Upgraded Chapter Chapter 7 Status Lead District CACB Preview" at bounding box center [263, 56] width 508 height 33
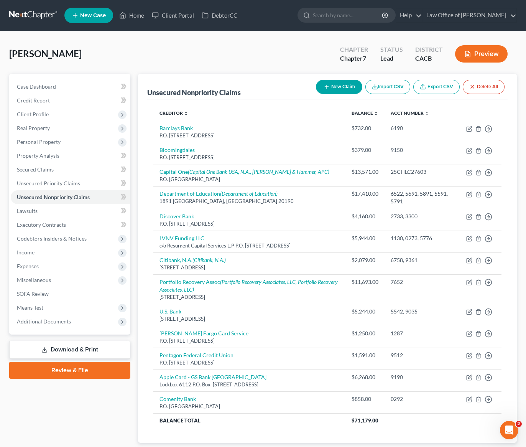
scroll to position [49, 0]
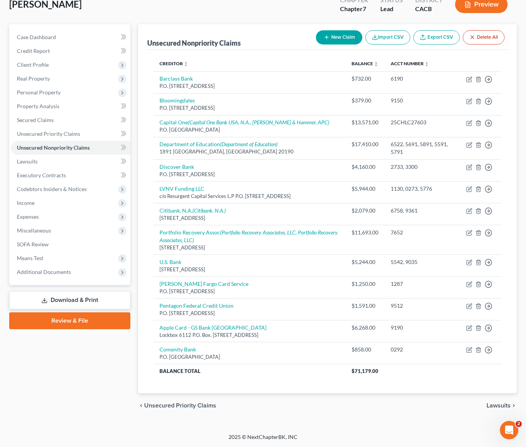
click at [70, 382] on div "Case Dashboard Payments Invoices Payments Payments Credit Report Client Profile" at bounding box center [69, 221] width 129 height 394
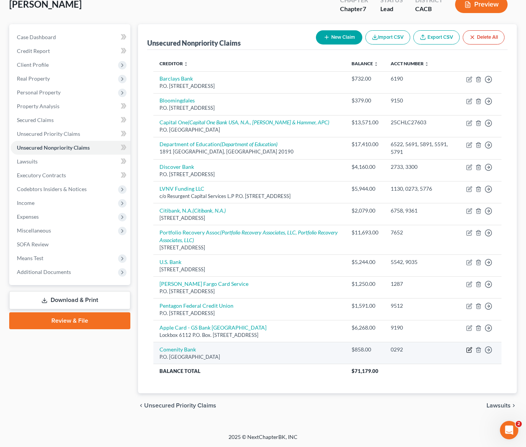
click at [470, 351] on icon "button" at bounding box center [469, 350] width 6 height 6
select select "36"
select select "2"
select select "0"
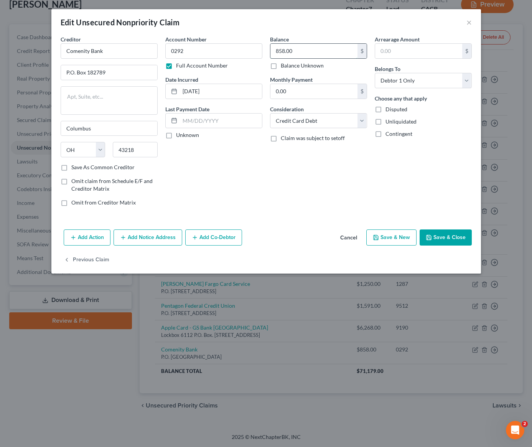
click at [299, 52] on input "858.00" at bounding box center [313, 51] width 87 height 15
type input "2,342"
click at [222, 49] on input "0292" at bounding box center [213, 50] width 97 height 15
type input "0292, 9088"
click at [446, 239] on button "Save & Close" at bounding box center [446, 237] width 52 height 16
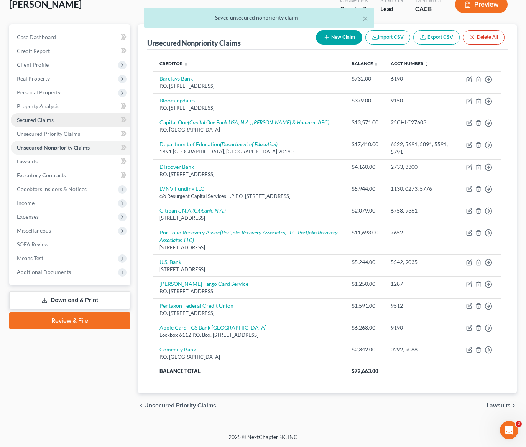
click at [44, 120] on span "Secured Claims" at bounding box center [35, 120] width 37 height 7
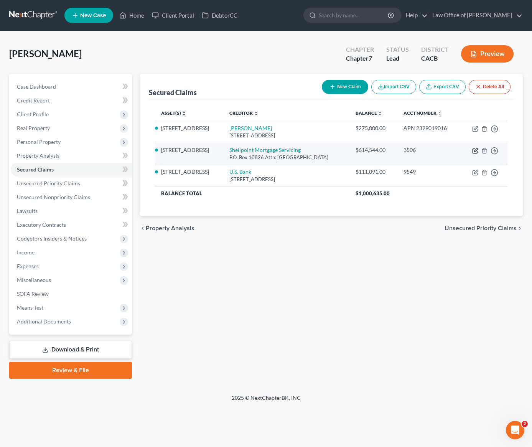
click at [473, 152] on icon "button" at bounding box center [475, 151] width 6 height 6
select select "42"
select select "3"
select select "2"
select select "3"
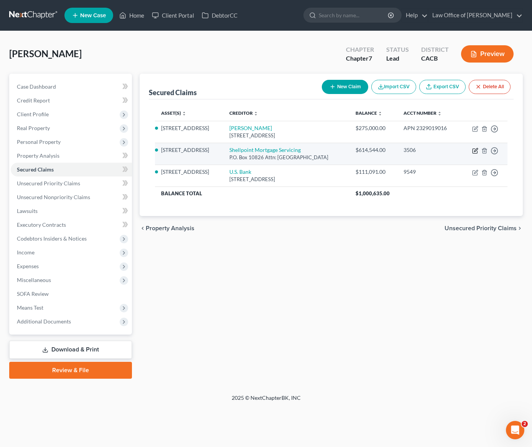
select select "0"
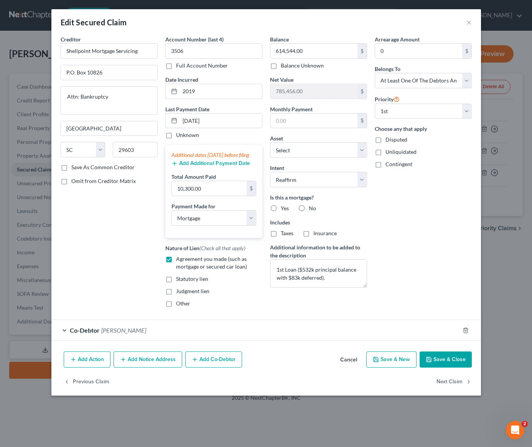
click at [281, 210] on label "Yes" at bounding box center [285, 208] width 8 height 8
click at [284, 209] on input "Yes" at bounding box center [286, 206] width 5 height 5
radio input "true"
drag, startPoint x: 199, startPoint y: 91, endPoint x: 179, endPoint y: 90, distance: 19.6
click at [178, 89] on div "2019" at bounding box center [213, 91] width 97 height 15
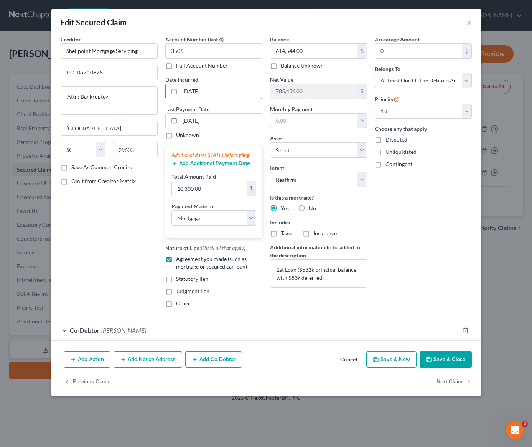
type input "5/23/2017"
click at [443, 368] on button "Save & Close" at bounding box center [446, 359] width 52 height 16
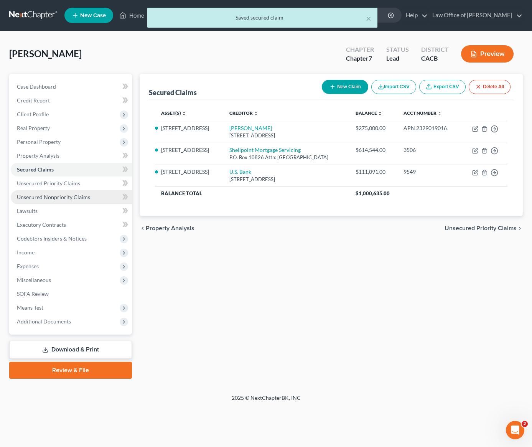
click at [61, 196] on span "Unsecured Nonpriority Claims" at bounding box center [53, 197] width 73 height 7
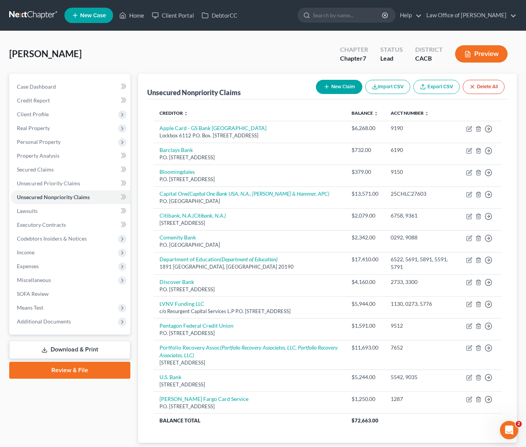
click at [331, 84] on button "New Claim" at bounding box center [339, 87] width 46 height 14
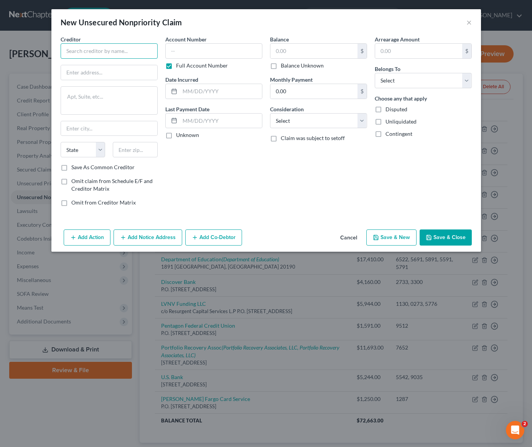
click at [130, 47] on input "text" at bounding box center [109, 50] width 97 height 15
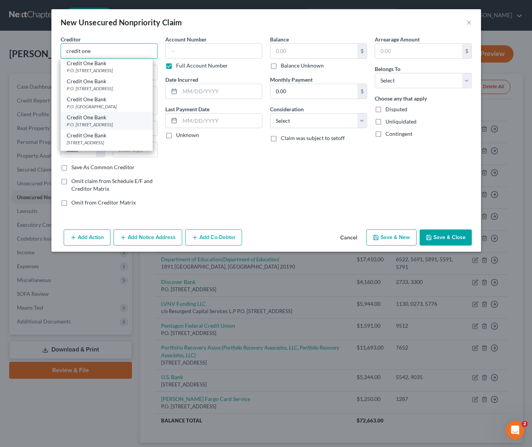
scroll to position [2, 0]
click at [108, 123] on div "P.O. Box 98873, Las Vegas, NV 89193" at bounding box center [107, 124] width 80 height 7
type input "Credit One Bank"
type input "P.O. Box 98873"
type input "Las Vegas"
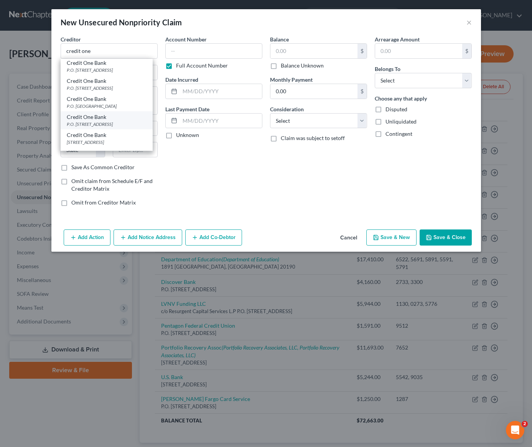
select select "31"
type input "89193"
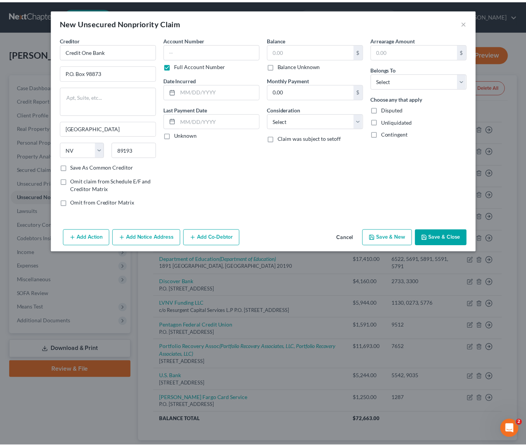
scroll to position [0, 0]
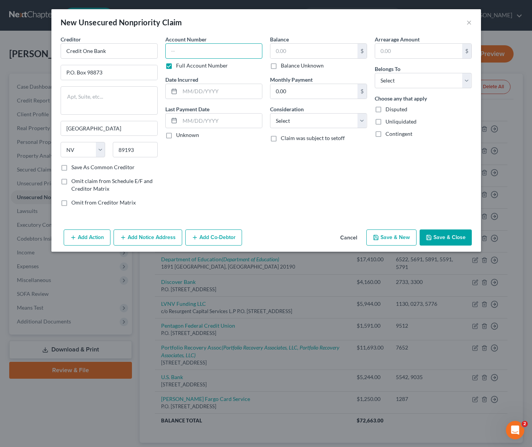
click at [184, 53] on input "text" at bounding box center [213, 50] width 97 height 15
type input "1130"
click at [295, 53] on input "text" at bounding box center [313, 51] width 87 height 15
type input "2,079"
click at [223, 91] on input "text" at bounding box center [221, 91] width 82 height 15
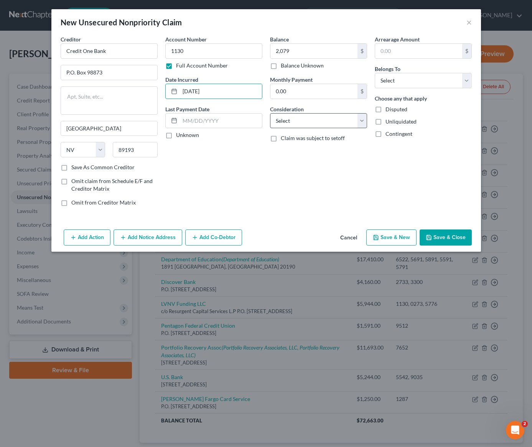
type input "10/10/2023"
click at [290, 120] on select "Select Cable / Satellite Services Collection Agency Credit Card Debt Debt Couns…" at bounding box center [318, 120] width 97 height 15
select select "2"
click at [270, 113] on select "Select Cable / Satellite Services Collection Agency Credit Card Debt Debt Couns…" at bounding box center [318, 120] width 97 height 15
click at [419, 80] on select "Select Debtor 1 Only Debtor 2 Only Debtor 1 And Debtor 2 Only At Least One Of T…" at bounding box center [423, 80] width 97 height 15
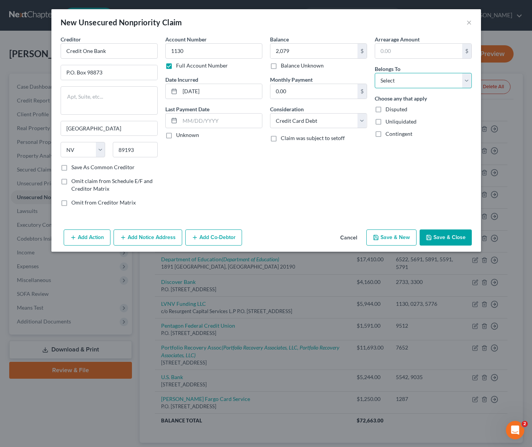
select select "0"
click at [375, 73] on select "Select Debtor 1 Only Debtor 2 Only Debtor 1 And Debtor 2 Only At Least One Of T…" at bounding box center [423, 80] width 97 height 15
click at [439, 234] on button "Save & Close" at bounding box center [446, 237] width 52 height 16
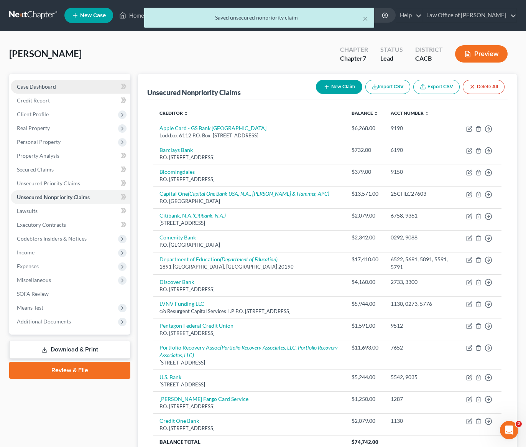
click at [40, 88] on span "Case Dashboard" at bounding box center [36, 86] width 39 height 7
